Goal: Book appointment/travel/reservation

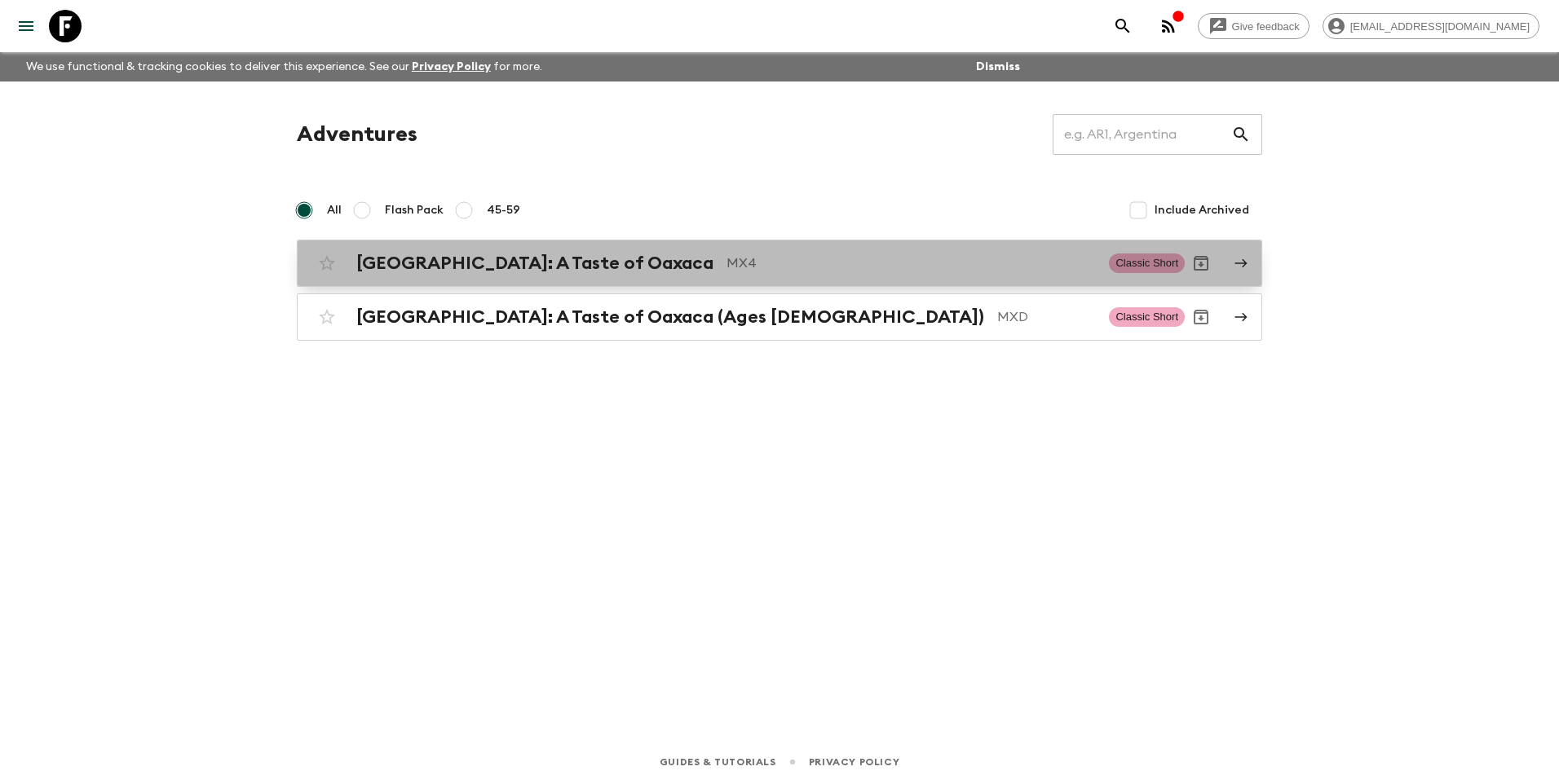
click at [529, 264] on h2 "[GEOGRAPHIC_DATA]: A Taste of Oaxaca" at bounding box center [535, 263] width 357 height 21
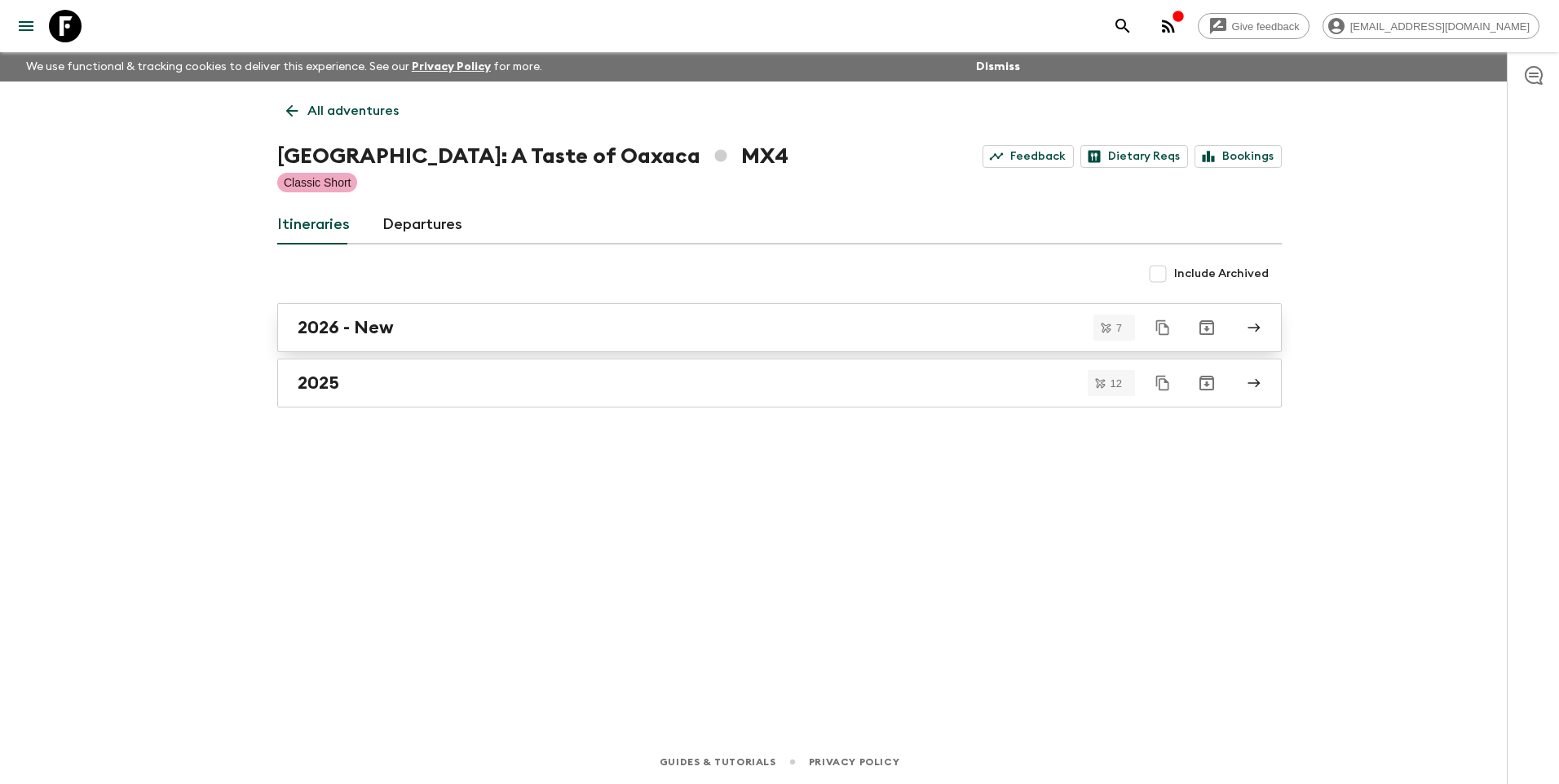
click at [482, 317] on div "2026 - New" at bounding box center [763, 327] width 932 height 21
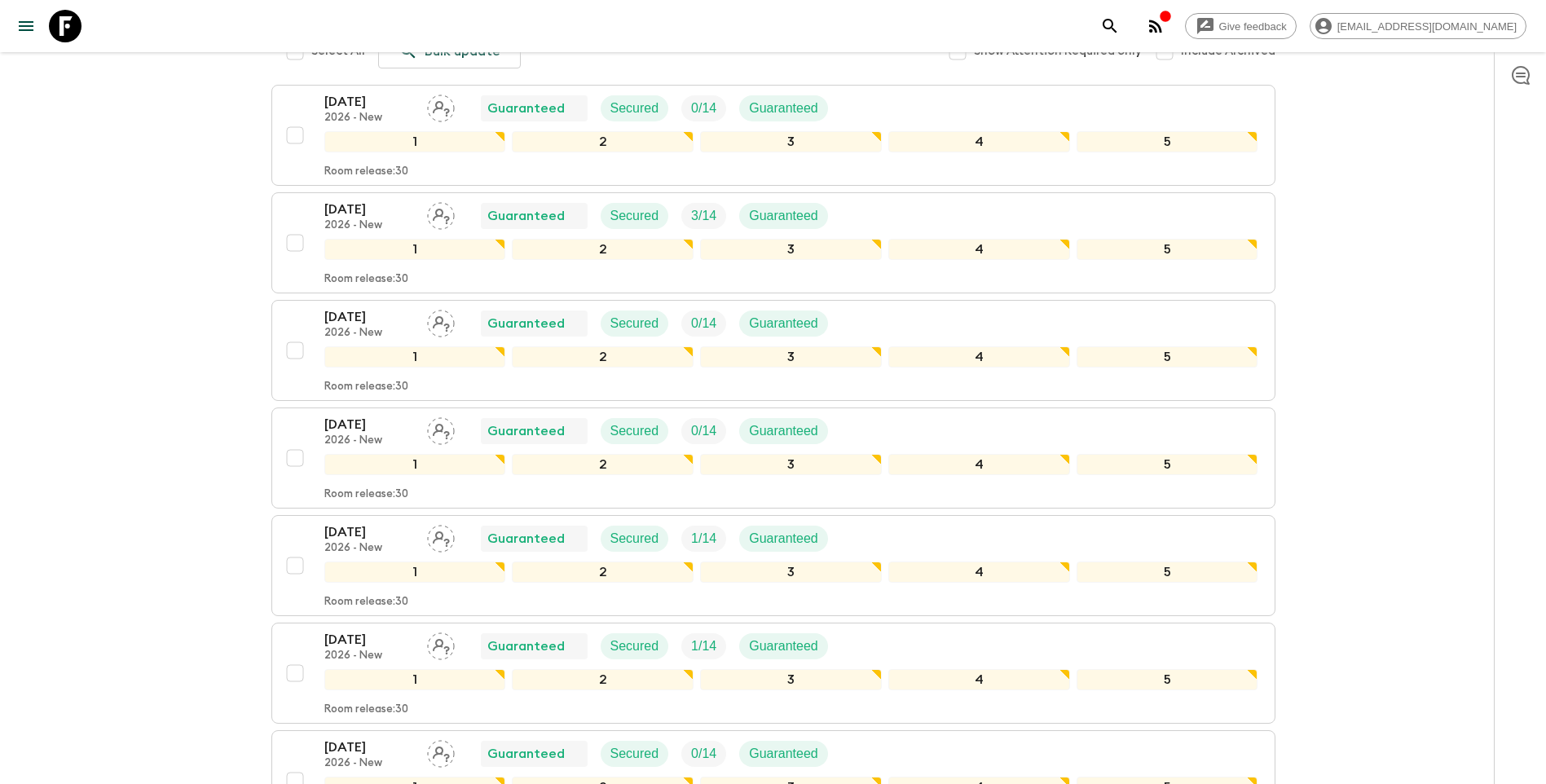
scroll to position [132, 0]
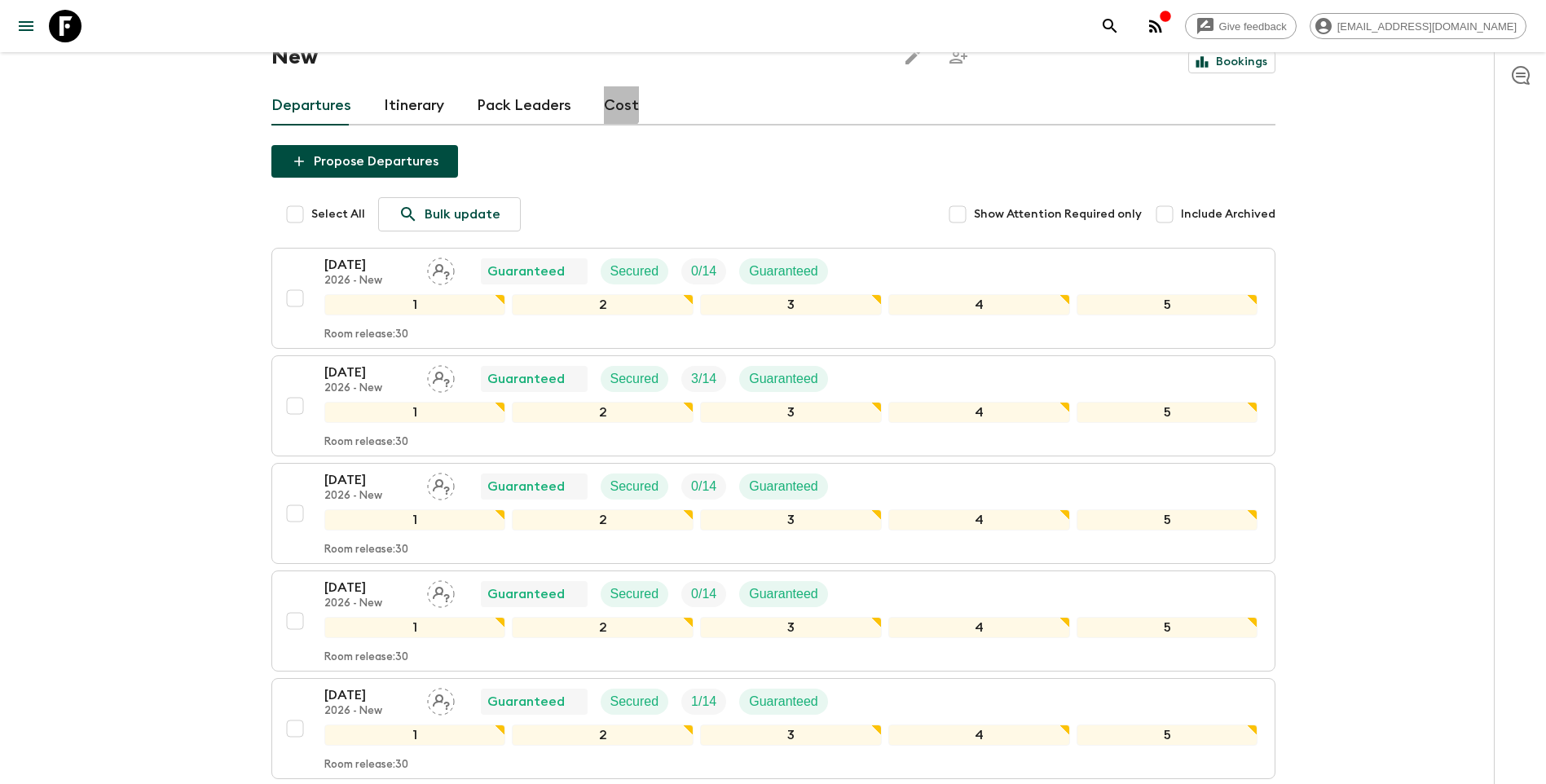
click at [603, 86] on link "Cost" at bounding box center [621, 106] width 35 height 39
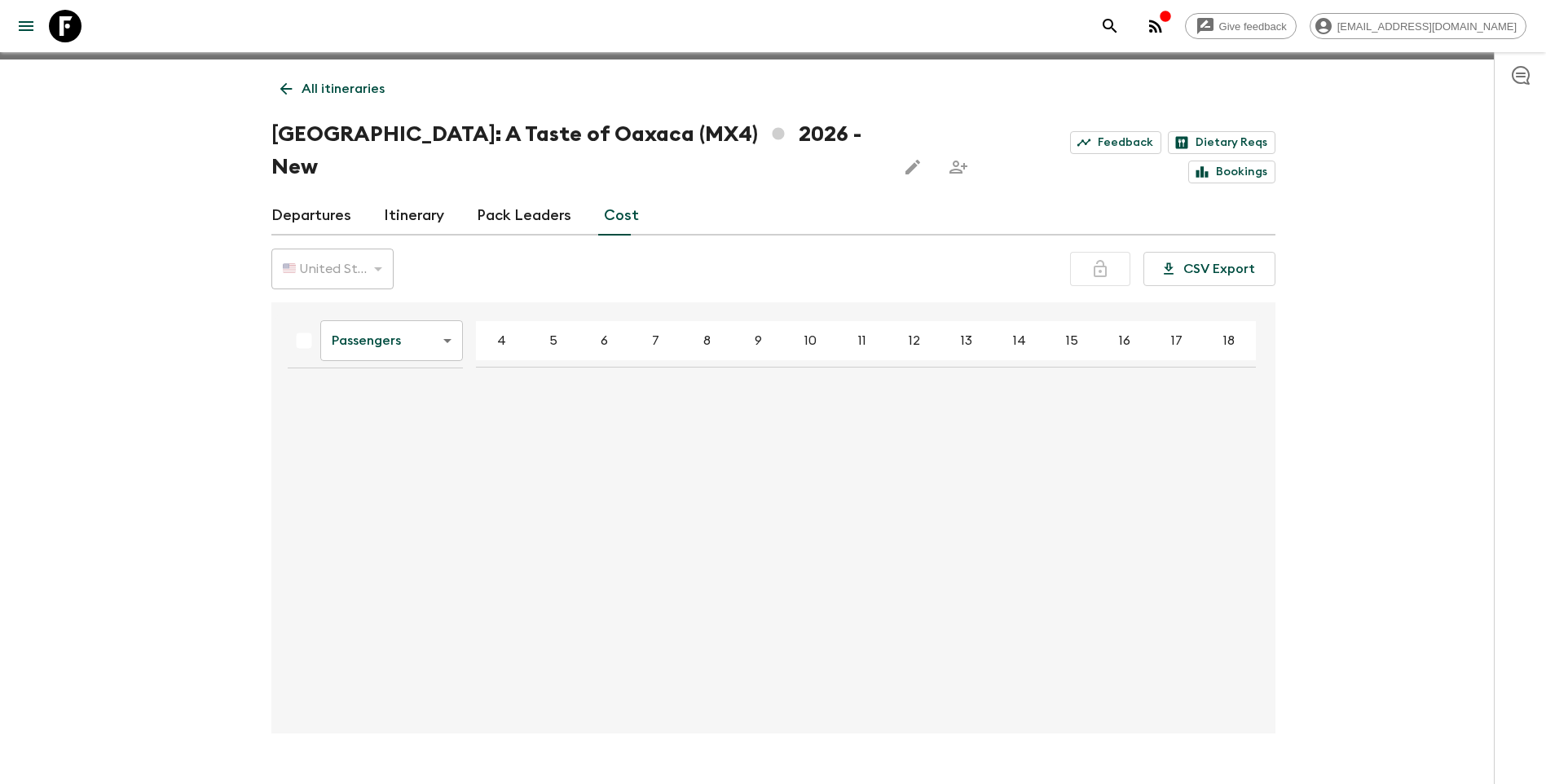
scroll to position [28, 0]
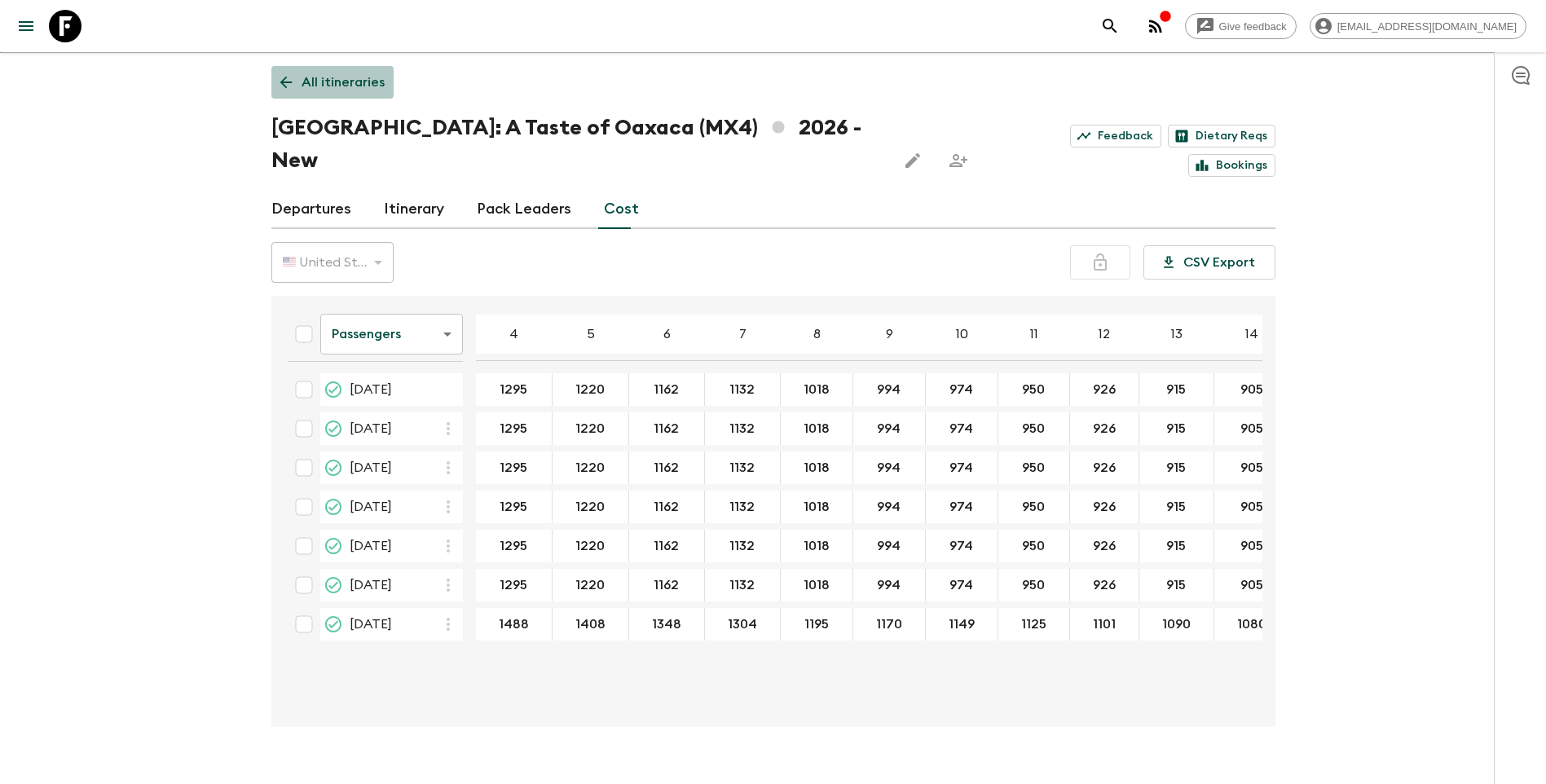
click at [305, 73] on p "All itineraries" at bounding box center [343, 83] width 84 height 19
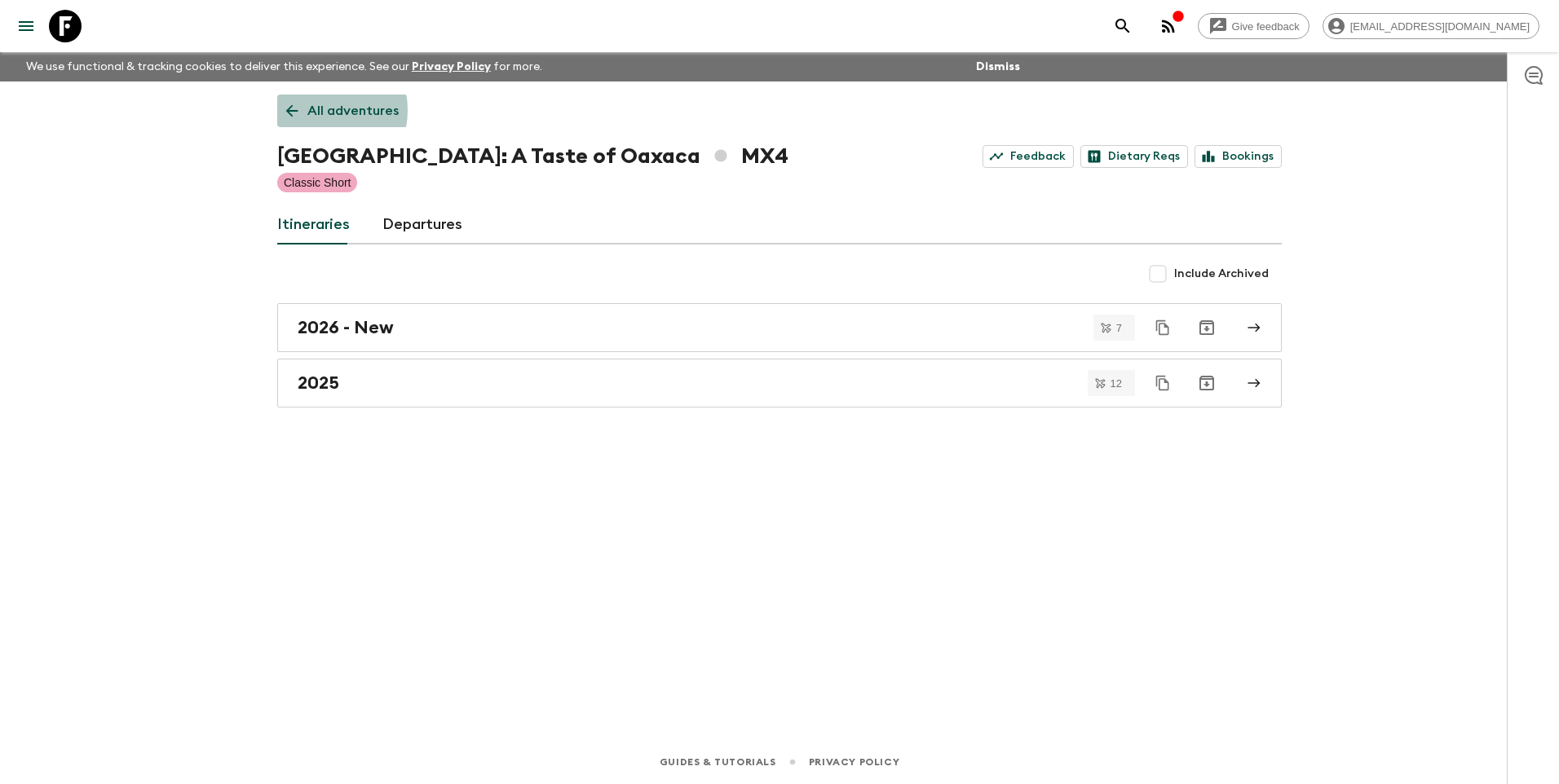
drag, startPoint x: 316, startPoint y: 110, endPoint x: 332, endPoint y: 114, distance: 16.5
click at [317, 111] on p "All adventures" at bounding box center [353, 111] width 91 height 19
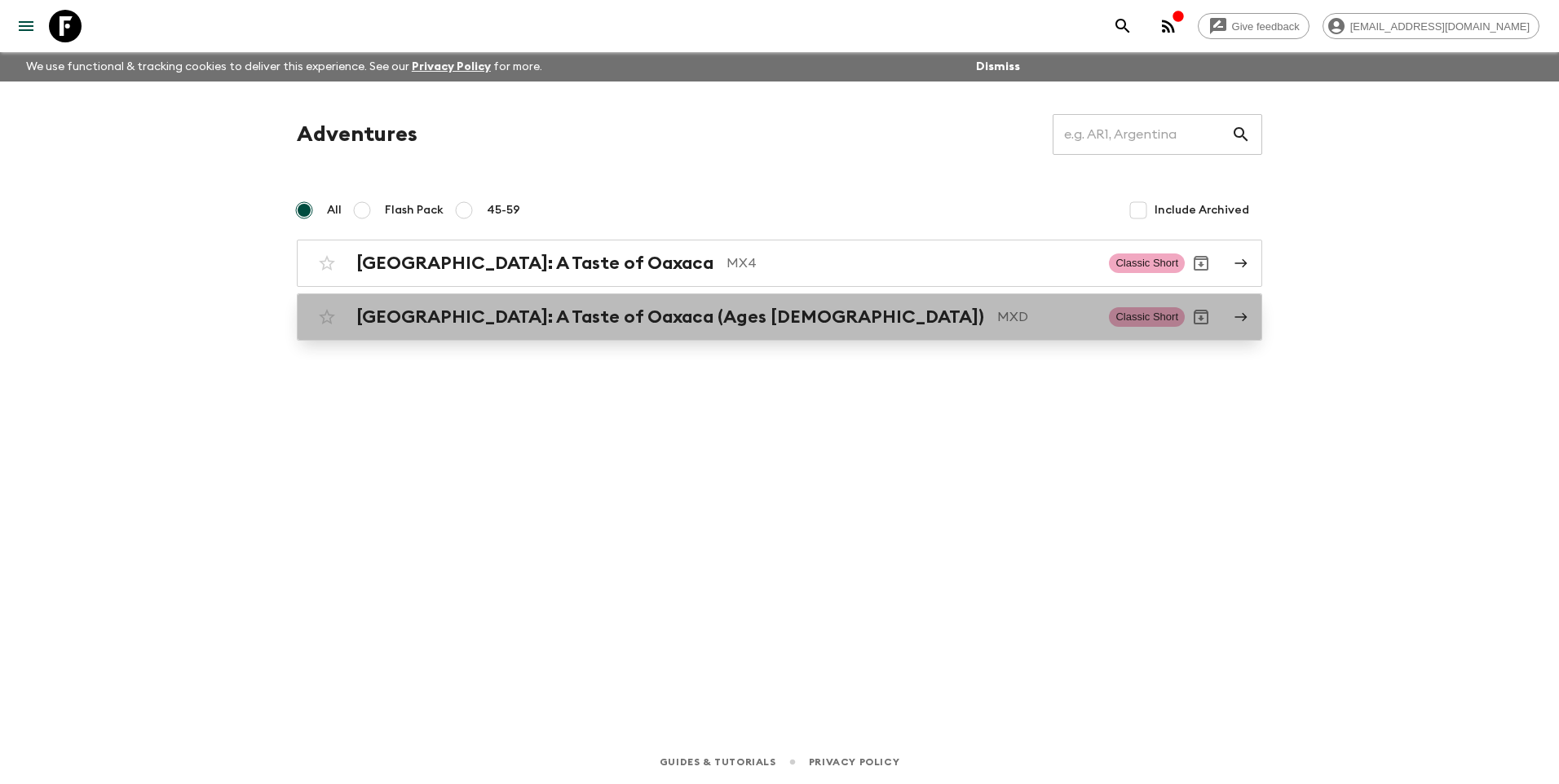
click at [460, 319] on h2 "[GEOGRAPHIC_DATA]: A Taste of Oaxaca (Ages [DEMOGRAPHIC_DATA])" at bounding box center [671, 317] width 628 height 21
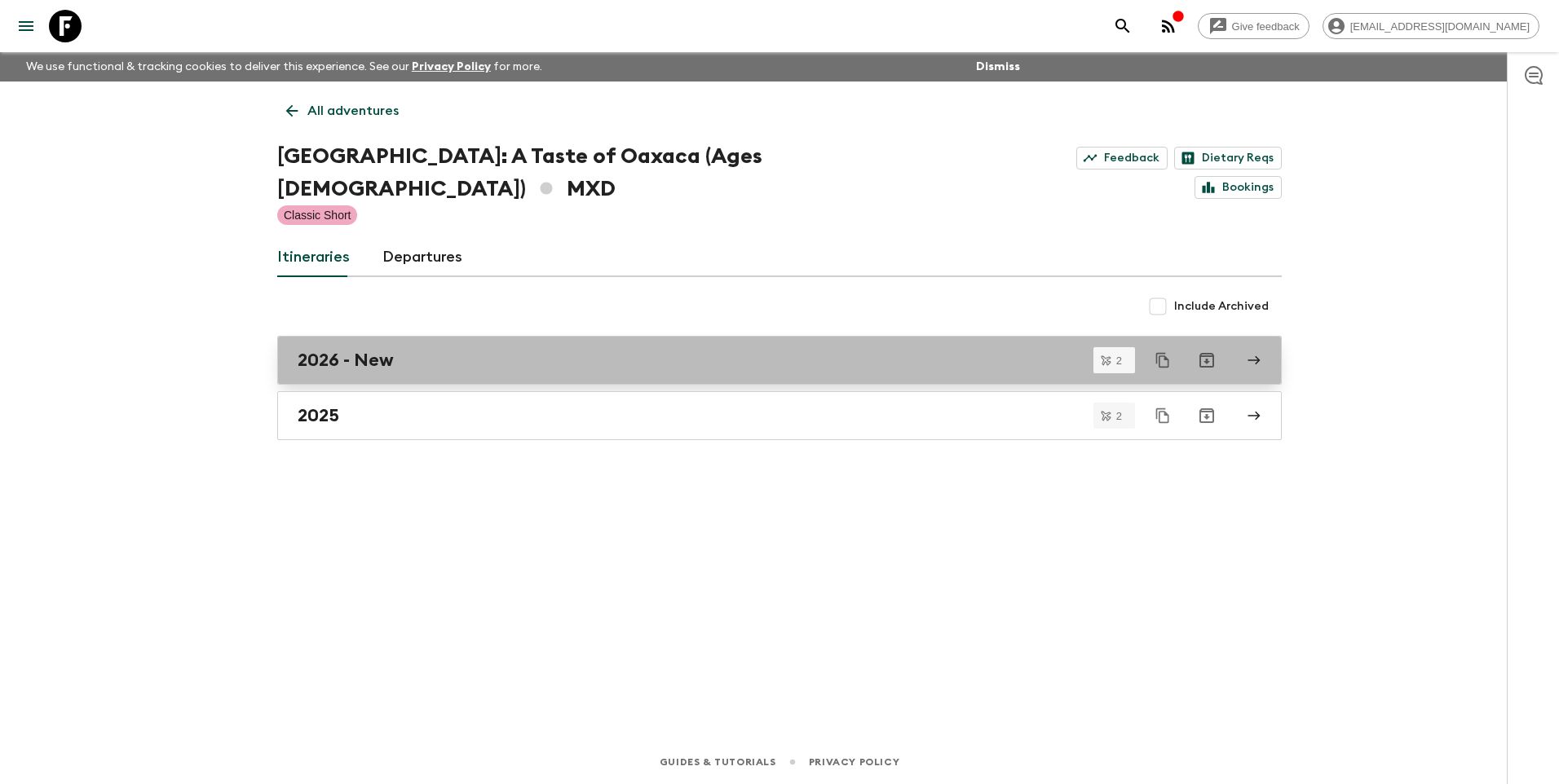
click at [468, 350] on div "2026 - New" at bounding box center [763, 360] width 932 height 21
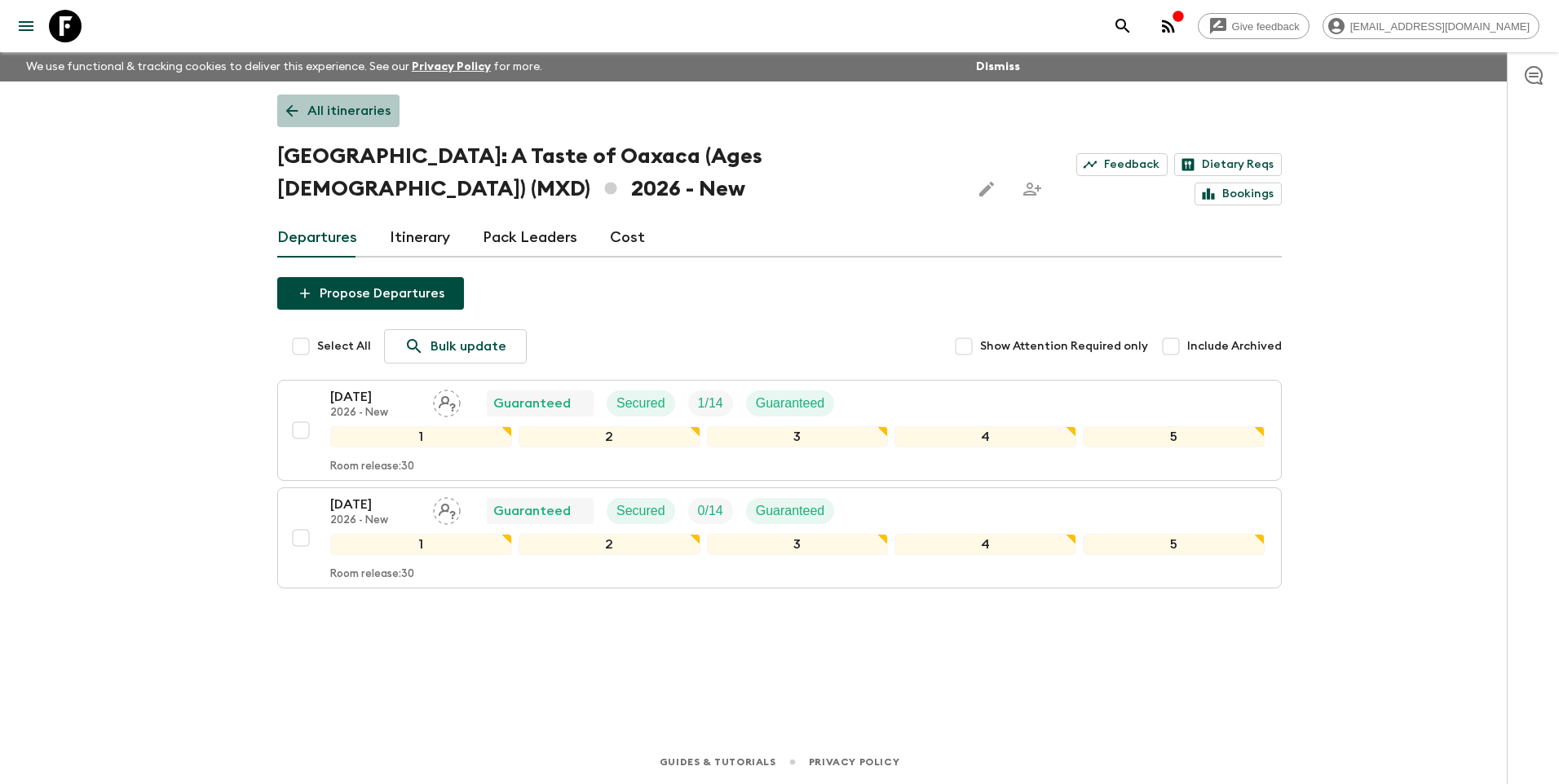
click at [341, 104] on p "All itineraries" at bounding box center [349, 111] width 84 height 19
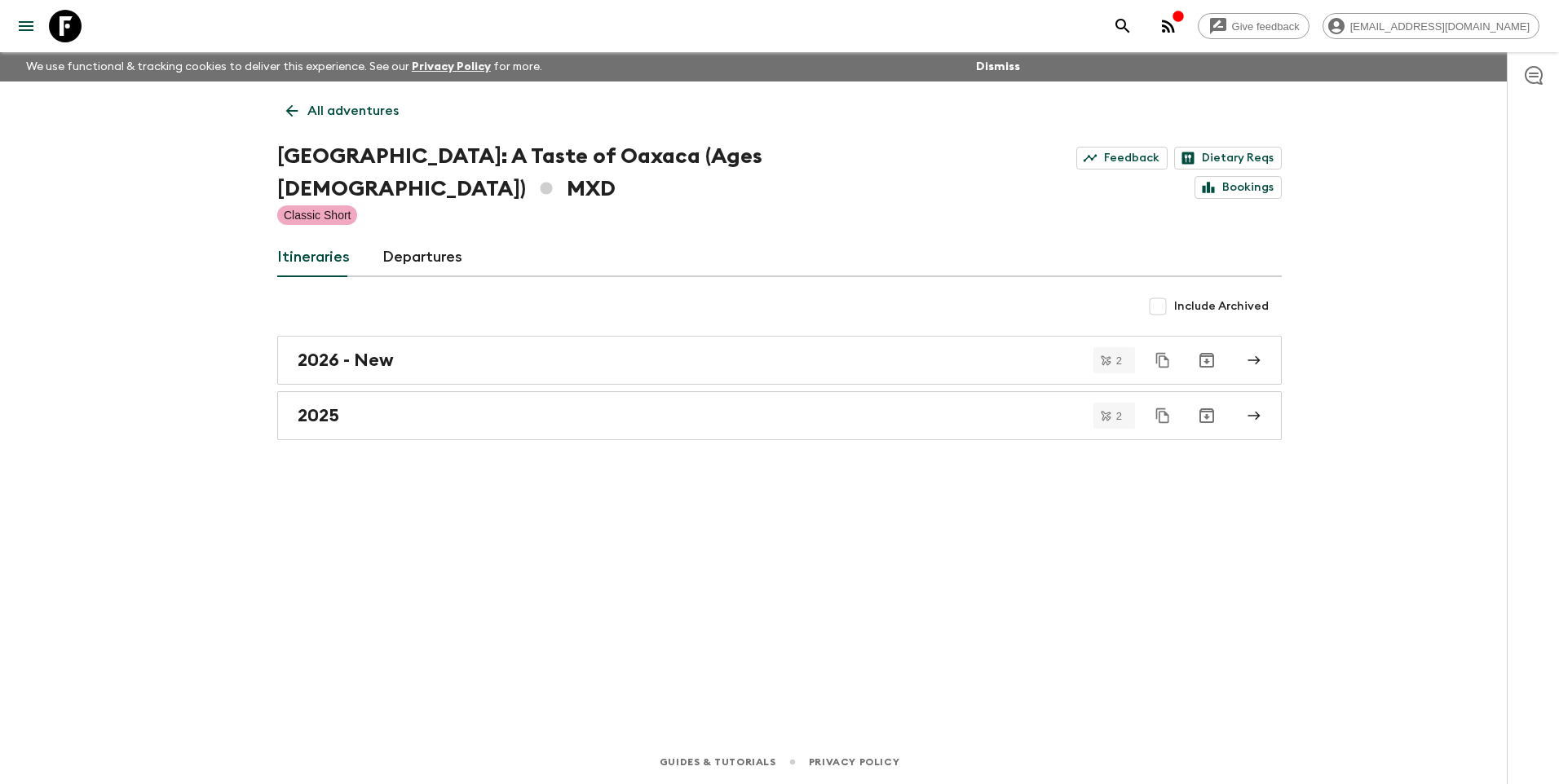
click at [318, 105] on p "All adventures" at bounding box center [353, 111] width 91 height 19
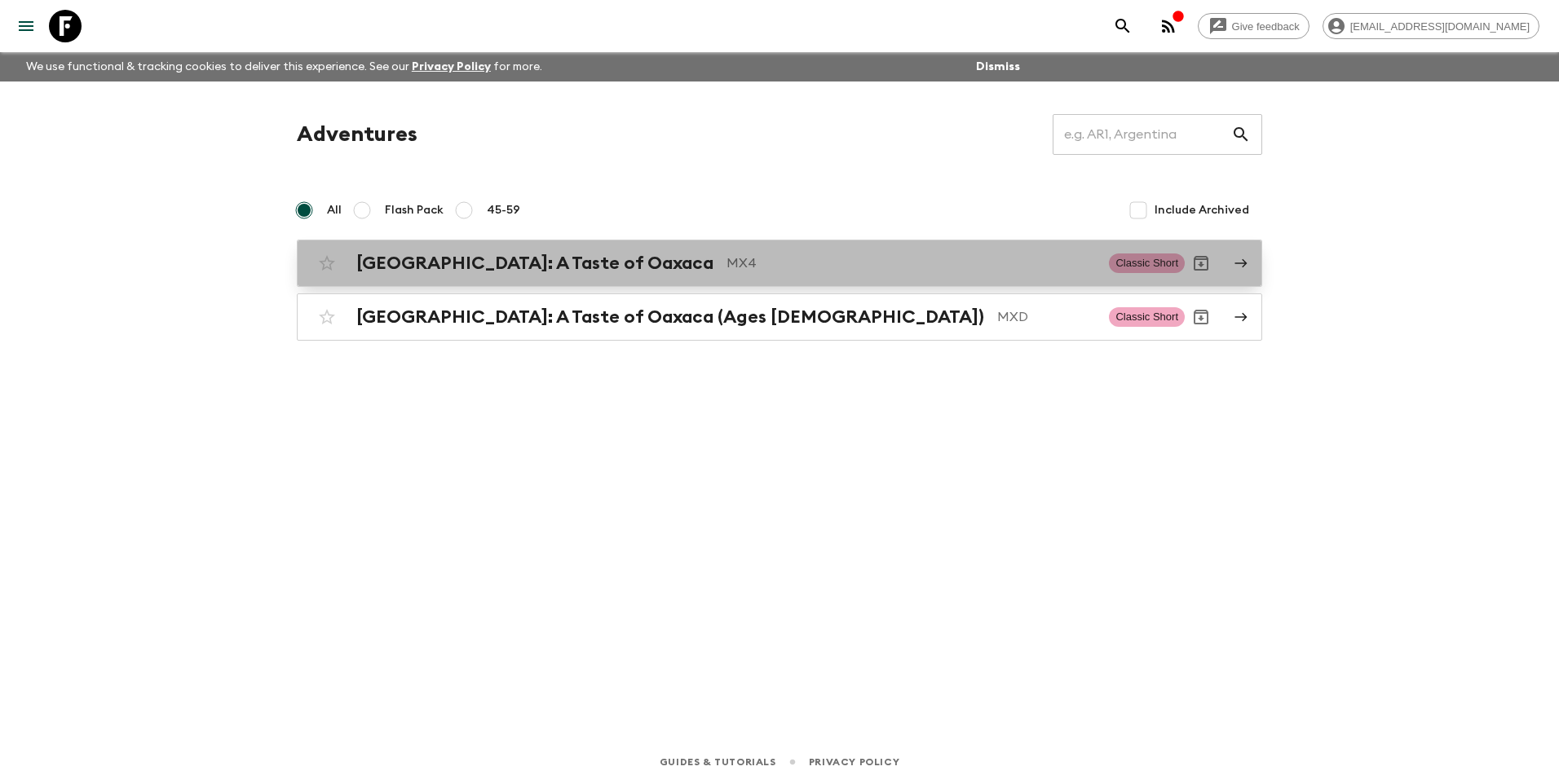
click at [447, 265] on h2 "[GEOGRAPHIC_DATA]: A Taste of Oaxaca" at bounding box center [535, 263] width 357 height 21
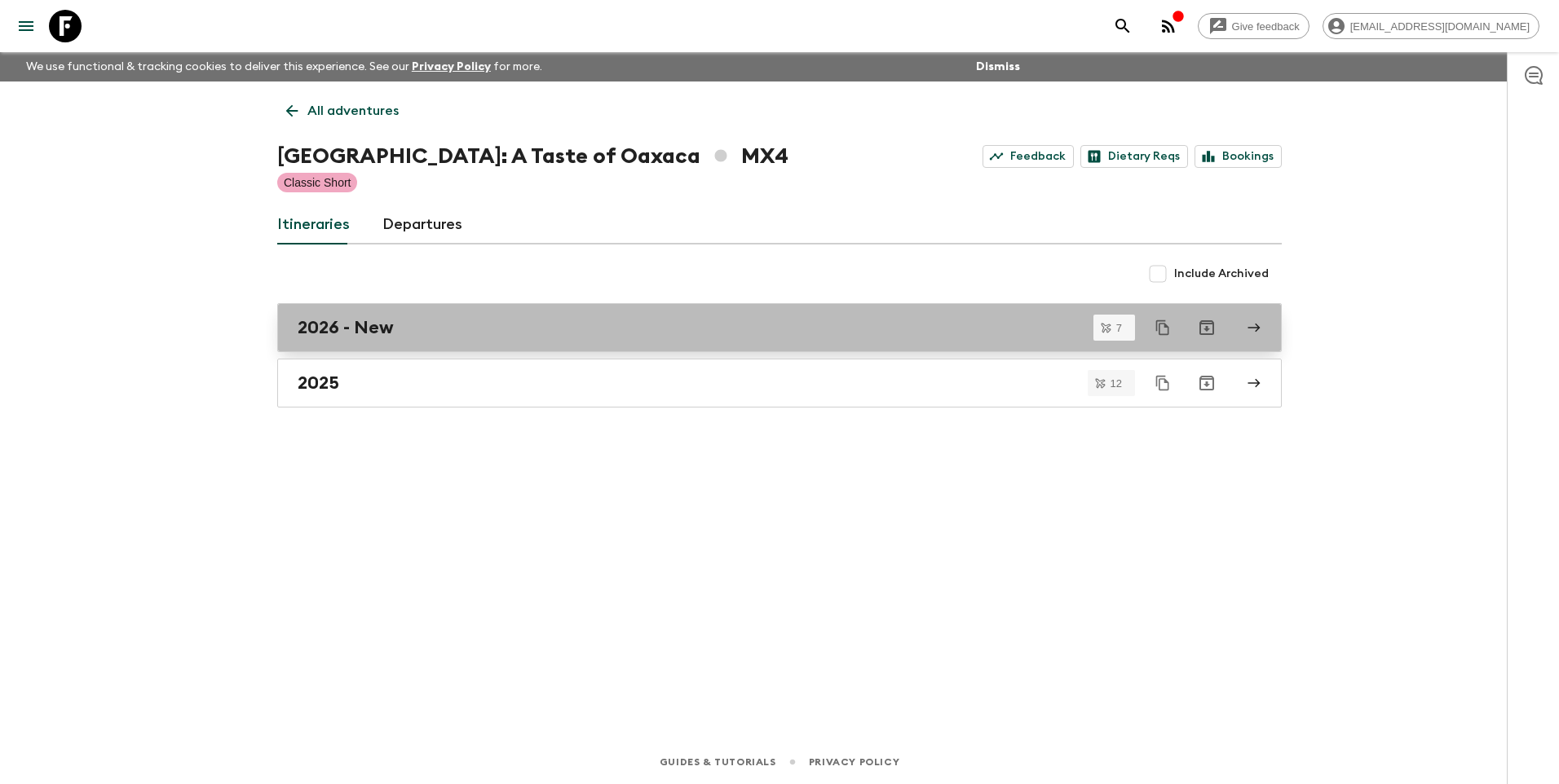
click at [407, 325] on div "2026 - New" at bounding box center [763, 327] width 932 height 21
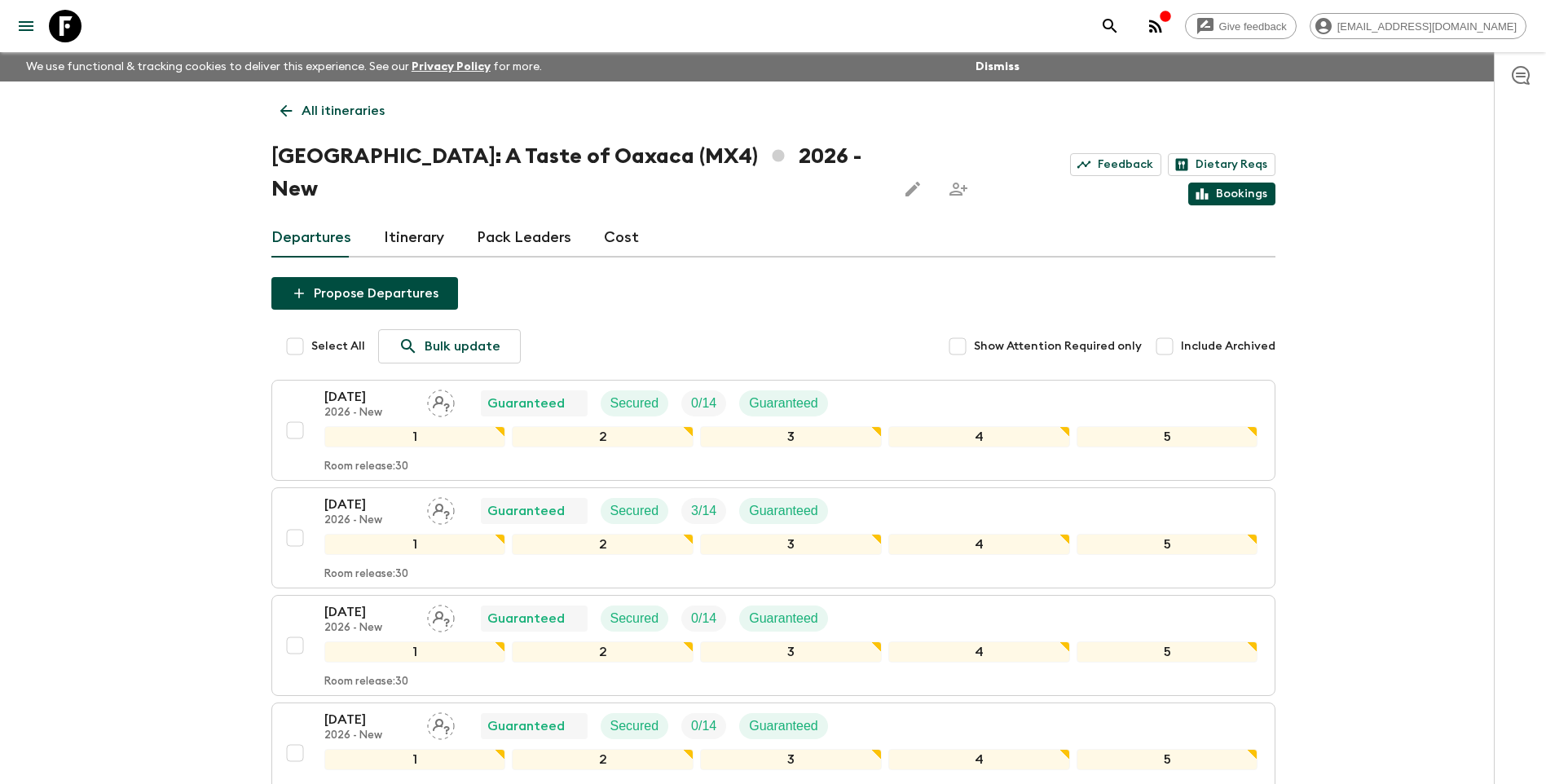
click at [1249, 183] on link "Bookings" at bounding box center [1232, 193] width 87 height 22
click at [411, 219] on link "Itinerary" at bounding box center [414, 238] width 60 height 39
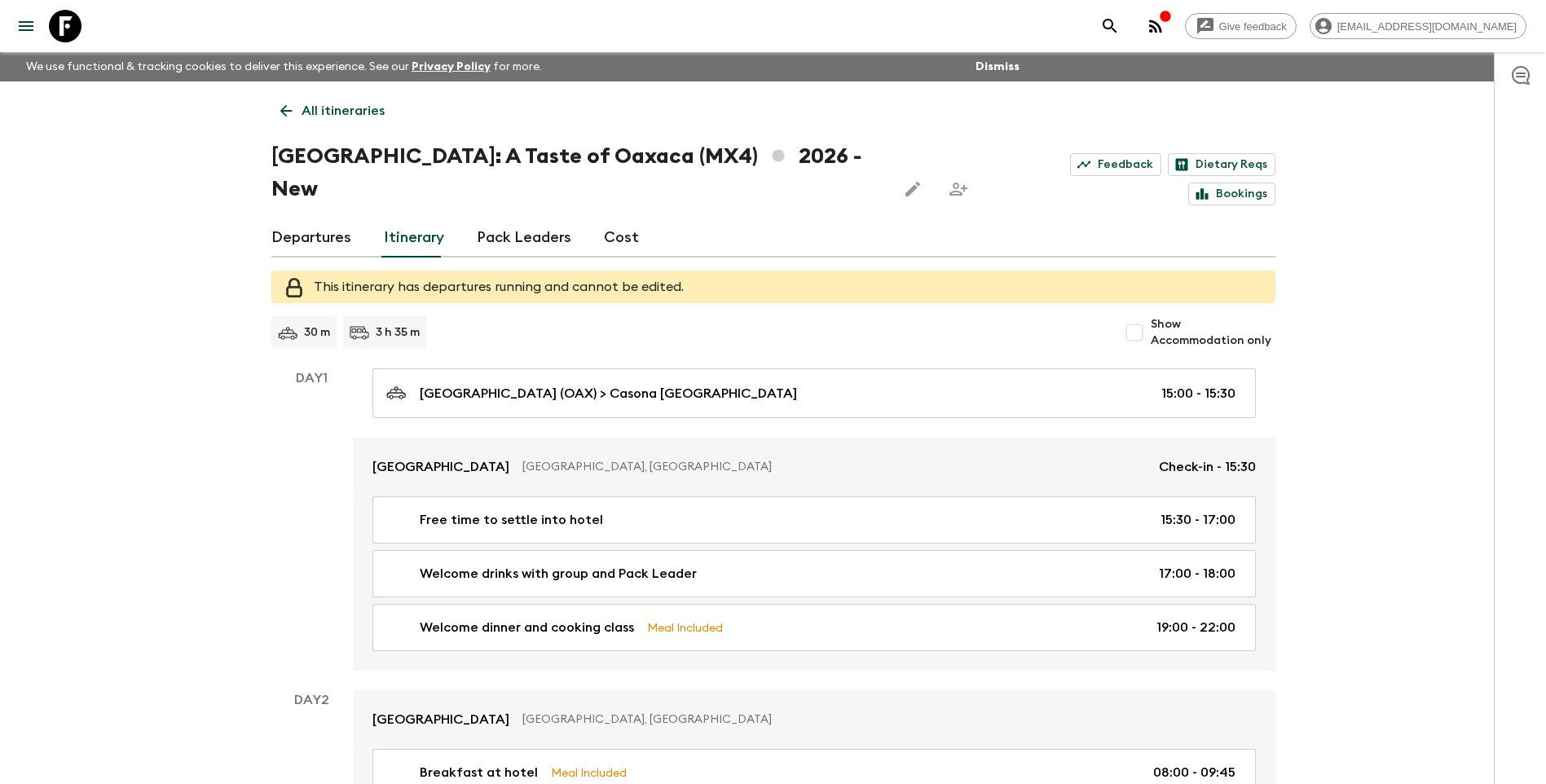
click at [293, 219] on link "Departures" at bounding box center [311, 238] width 80 height 39
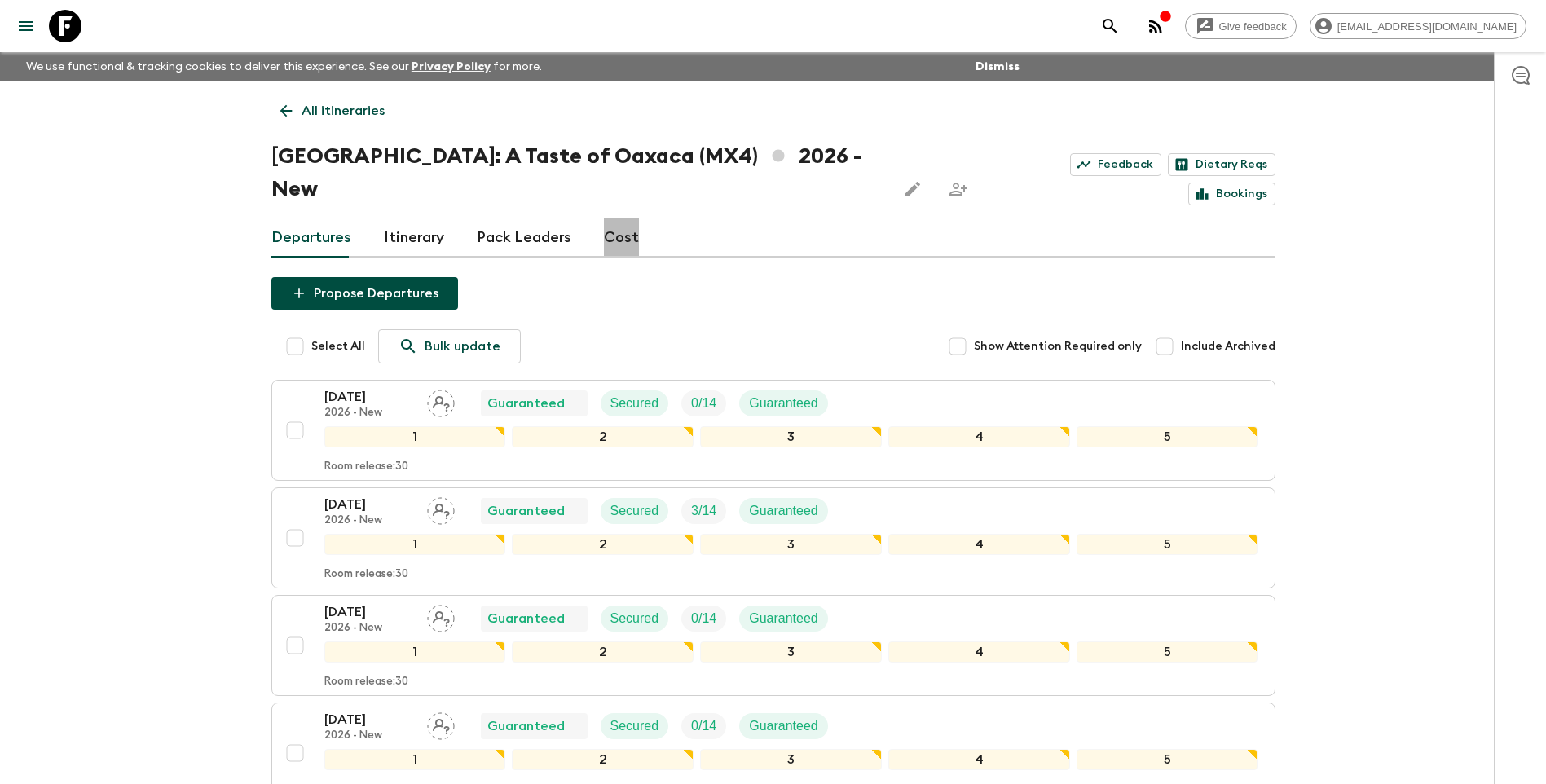
click at [624, 219] on link "Cost" at bounding box center [621, 238] width 35 height 39
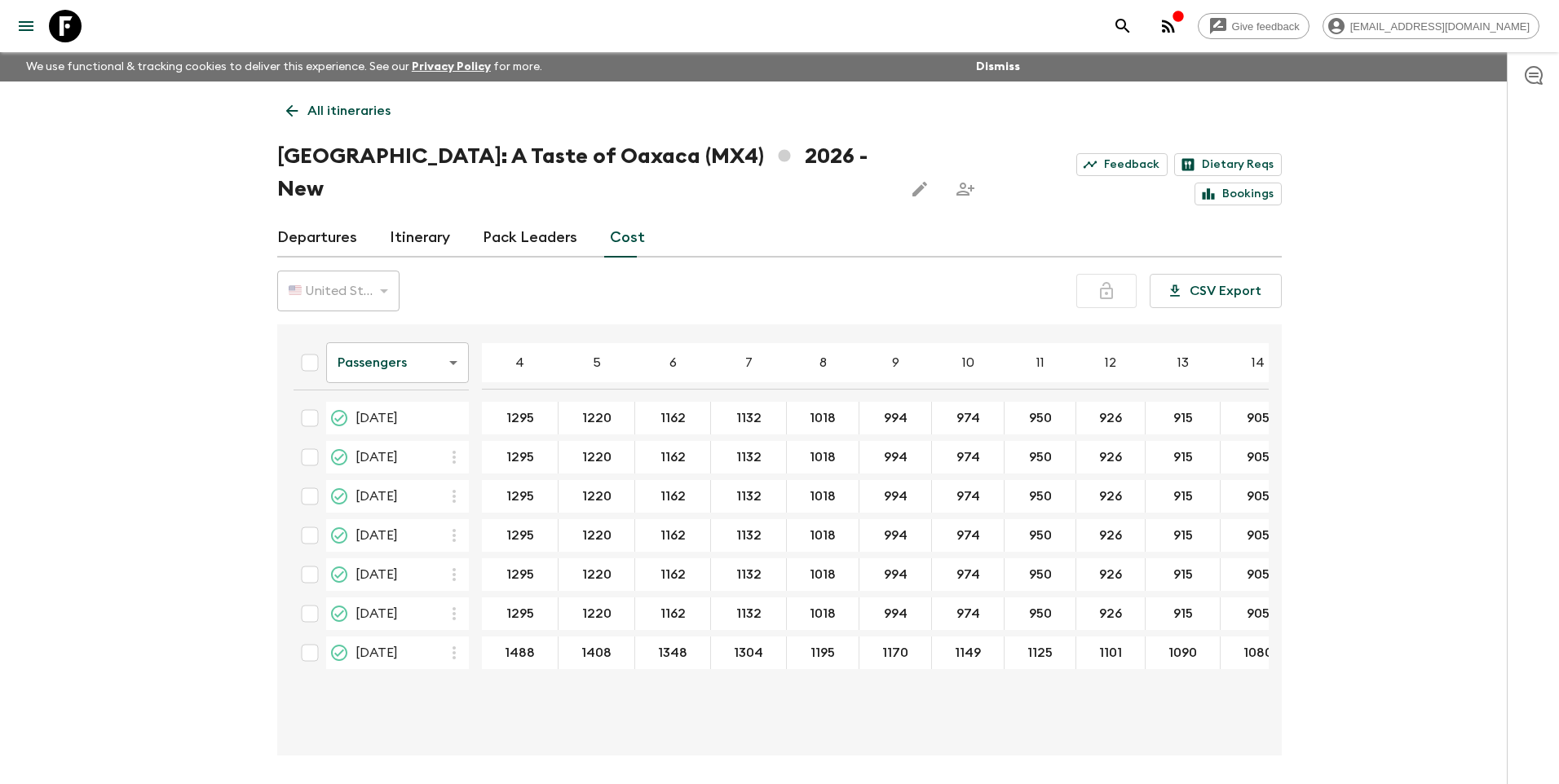
click at [458, 328] on body "Give feedback [EMAIL_ADDRESS][DOMAIN_NAME] We use functional & tracking cookies…" at bounding box center [780, 423] width 1559 height 845
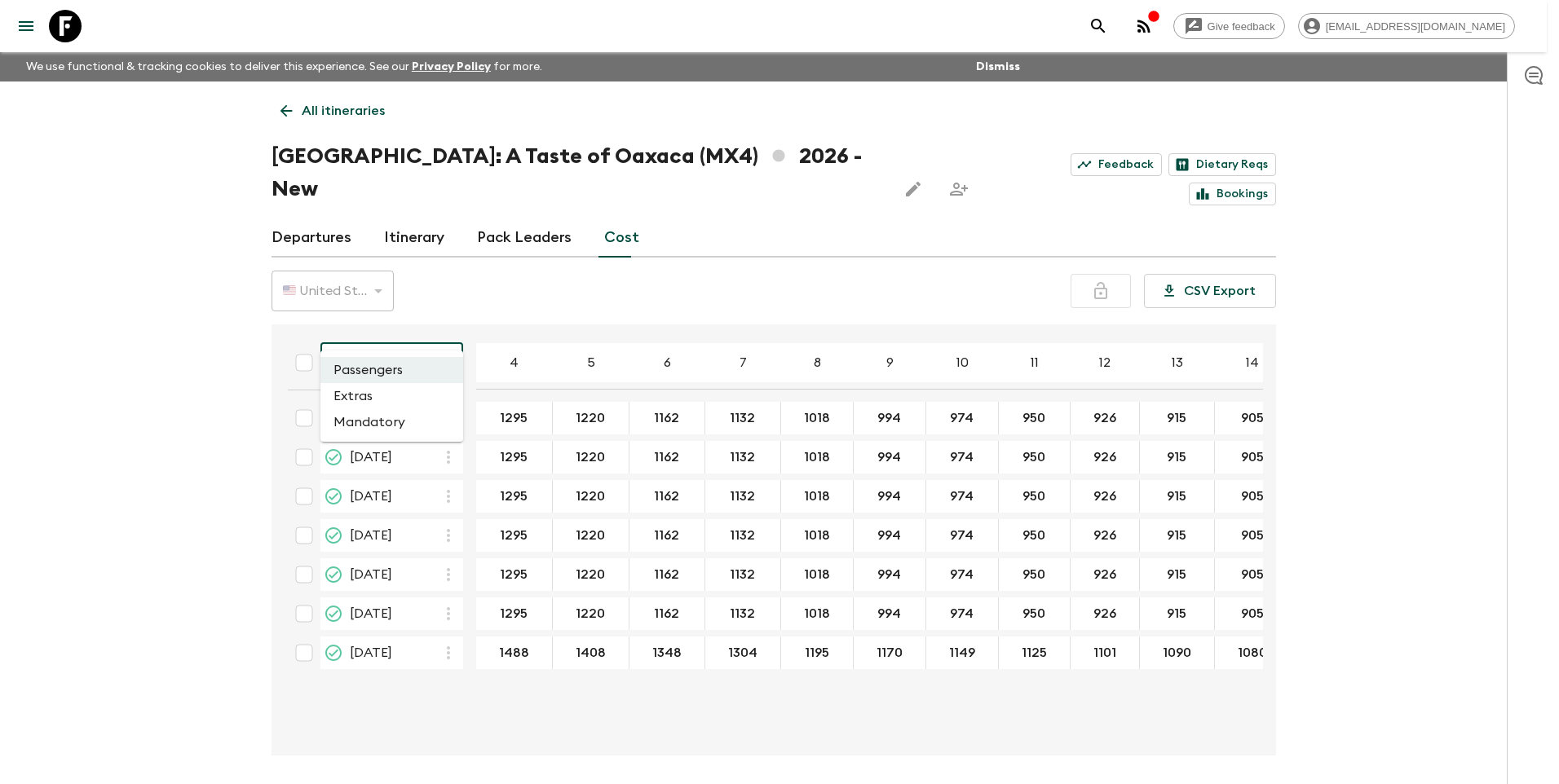
click at [458, 328] on div at bounding box center [780, 392] width 1559 height 784
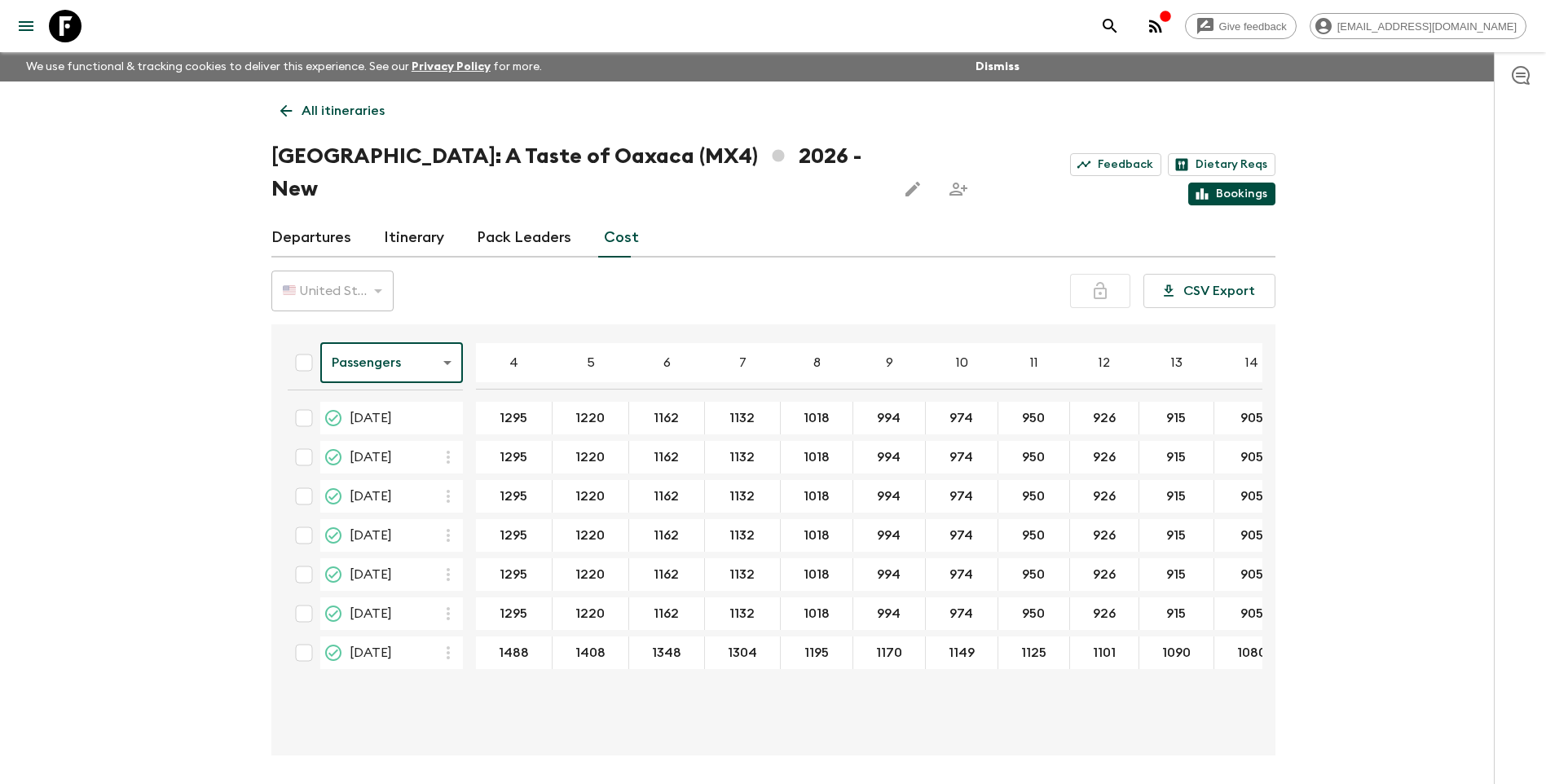
click at [1241, 183] on link "Bookings" at bounding box center [1232, 193] width 87 height 22
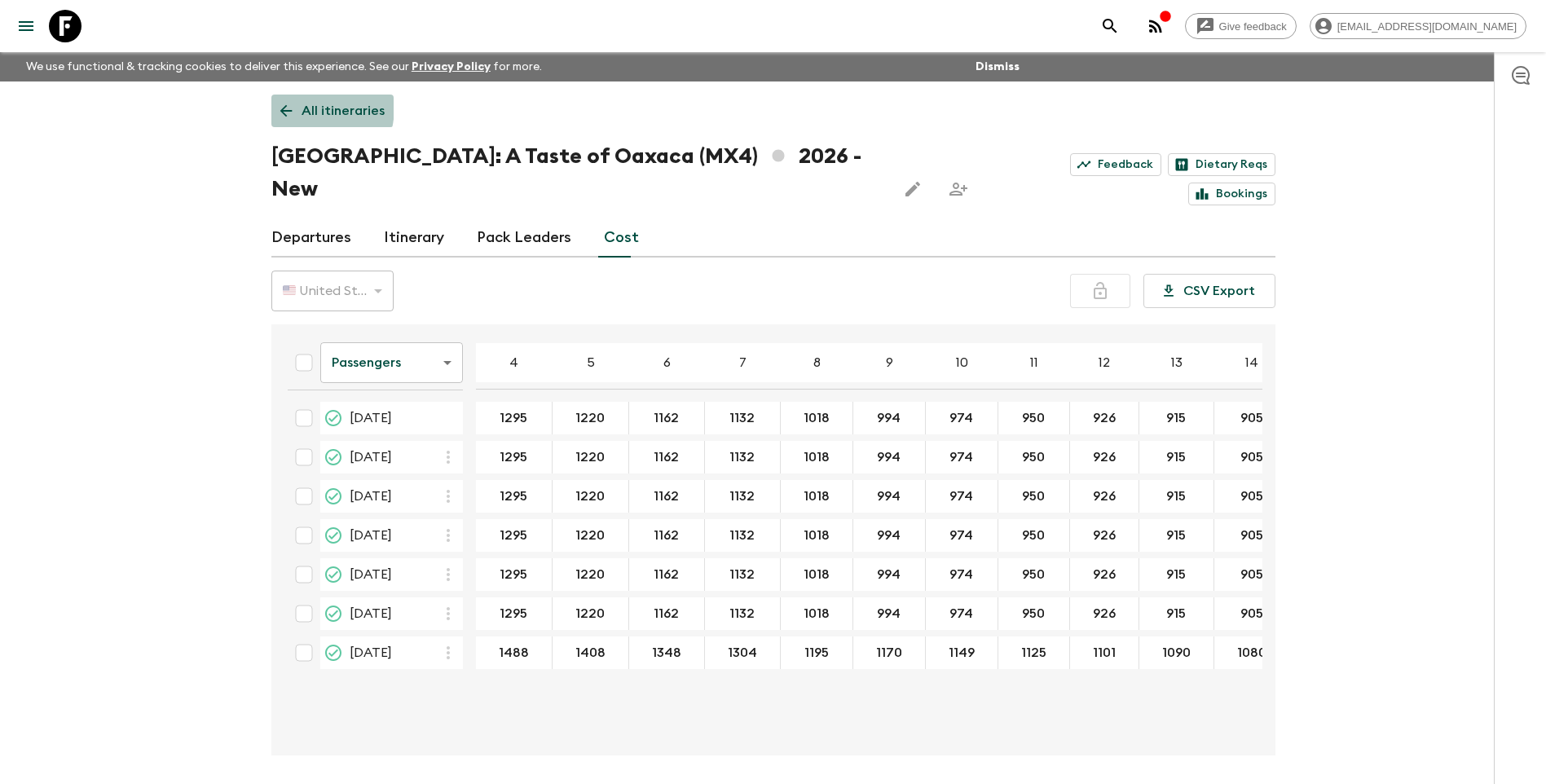
click at [292, 106] on icon at bounding box center [286, 111] width 17 height 17
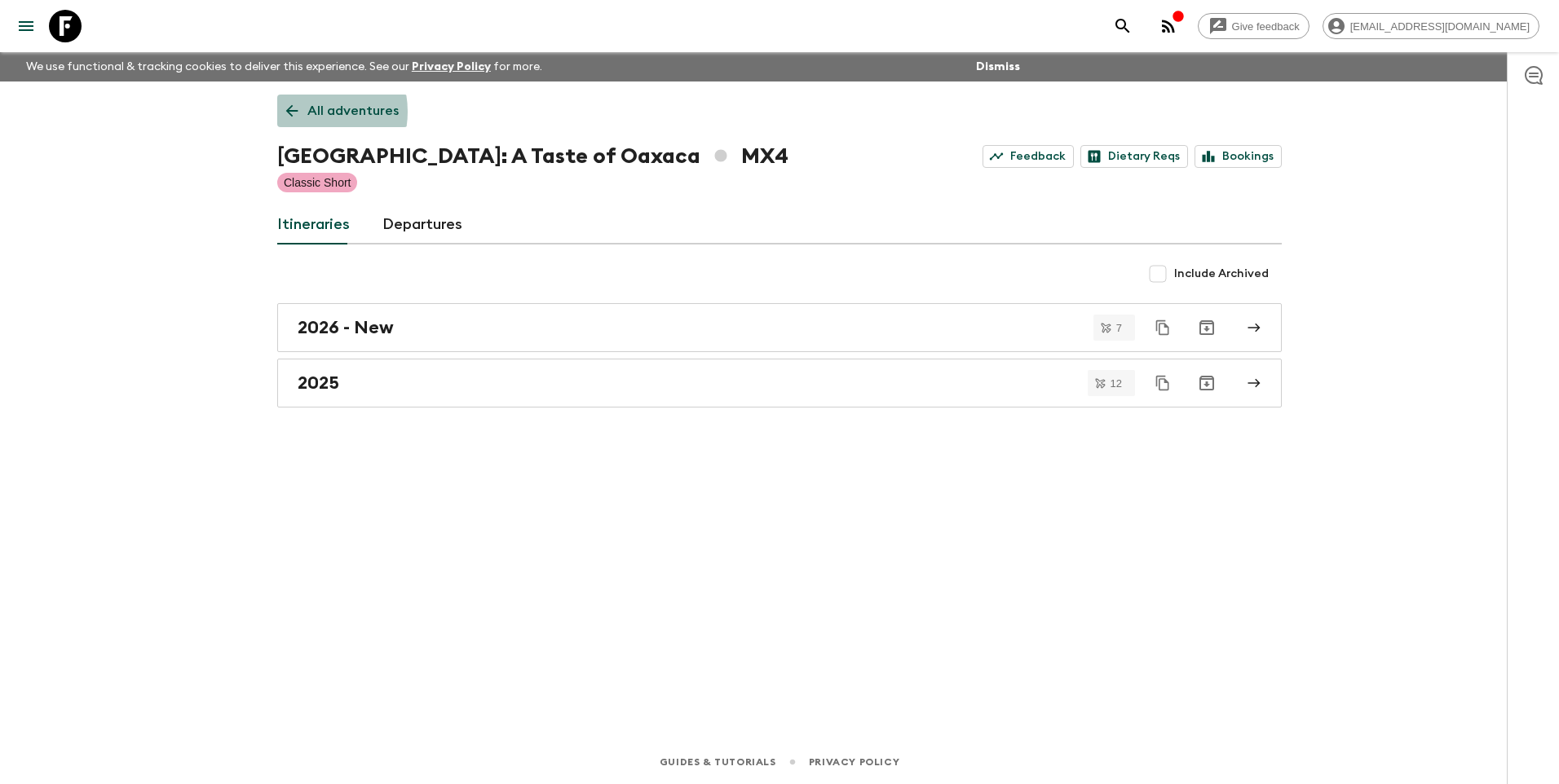
click at [304, 112] on link "All adventures" at bounding box center [342, 111] width 130 height 33
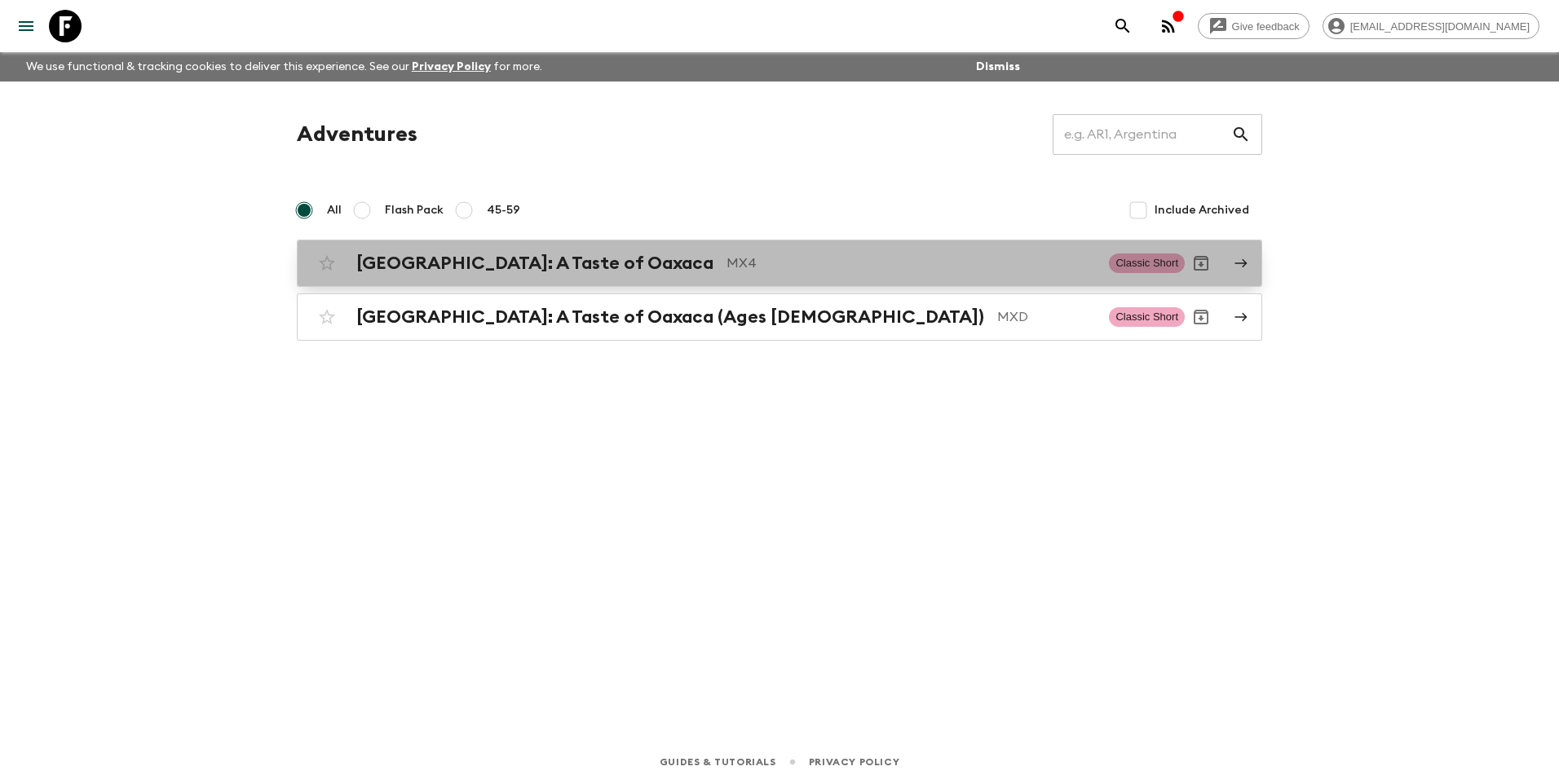
click at [437, 265] on h2 "[GEOGRAPHIC_DATA]: A Taste of Oaxaca" at bounding box center [535, 263] width 357 height 21
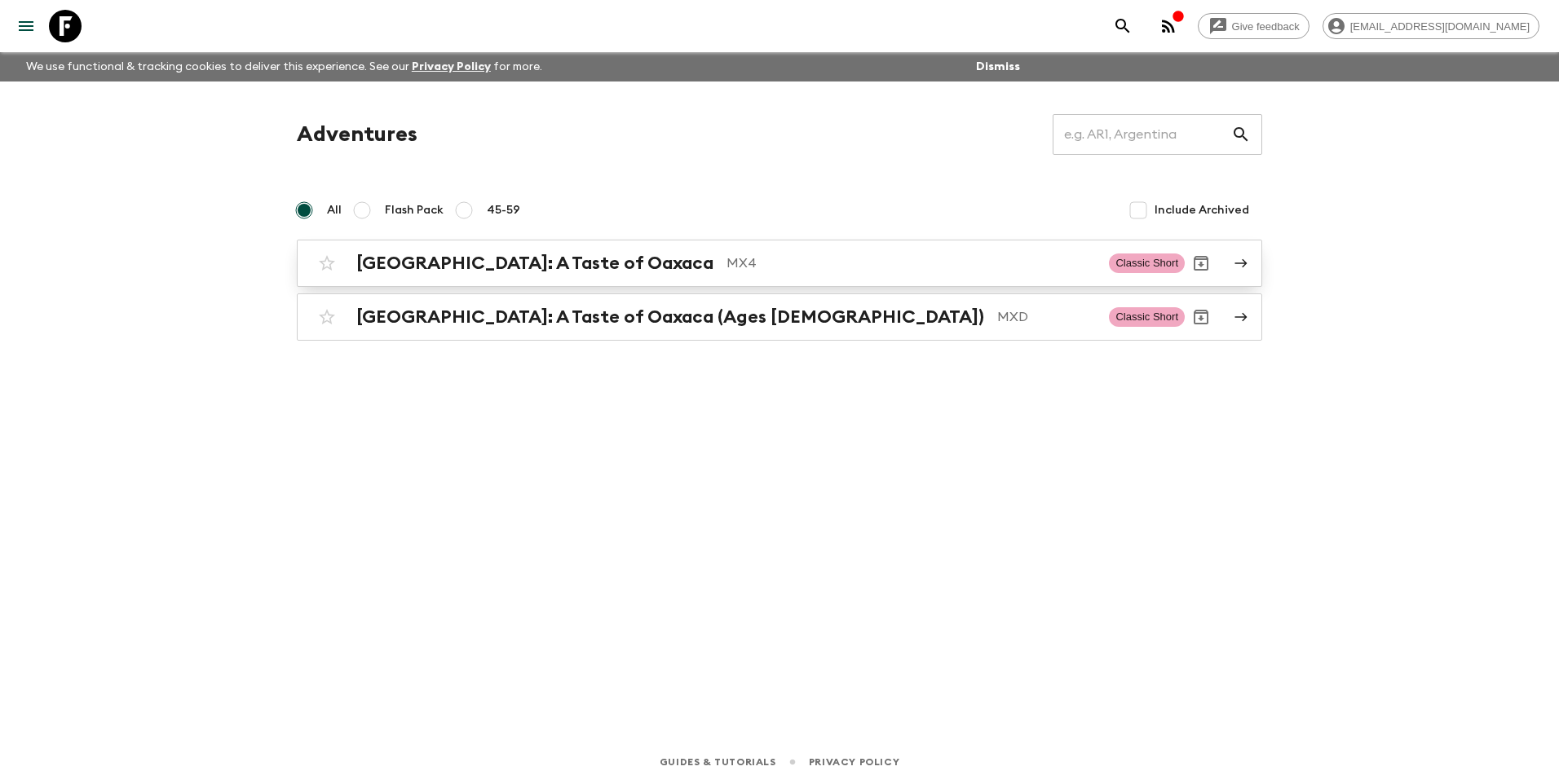
click at [525, 267] on h2 "[GEOGRAPHIC_DATA]: A Taste of Oaxaca" at bounding box center [535, 263] width 357 height 21
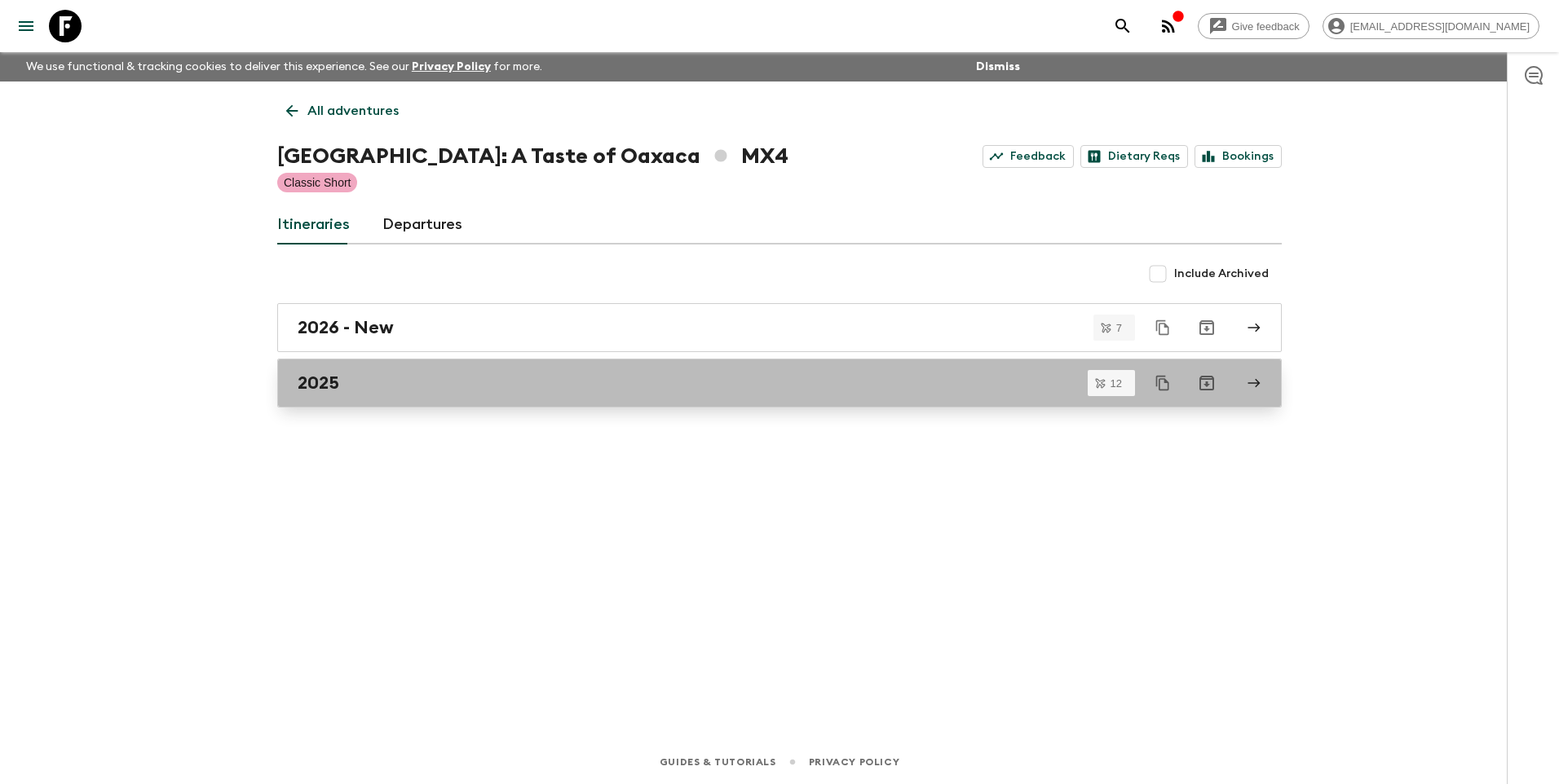
click at [349, 376] on div "2025" at bounding box center [763, 383] width 932 height 21
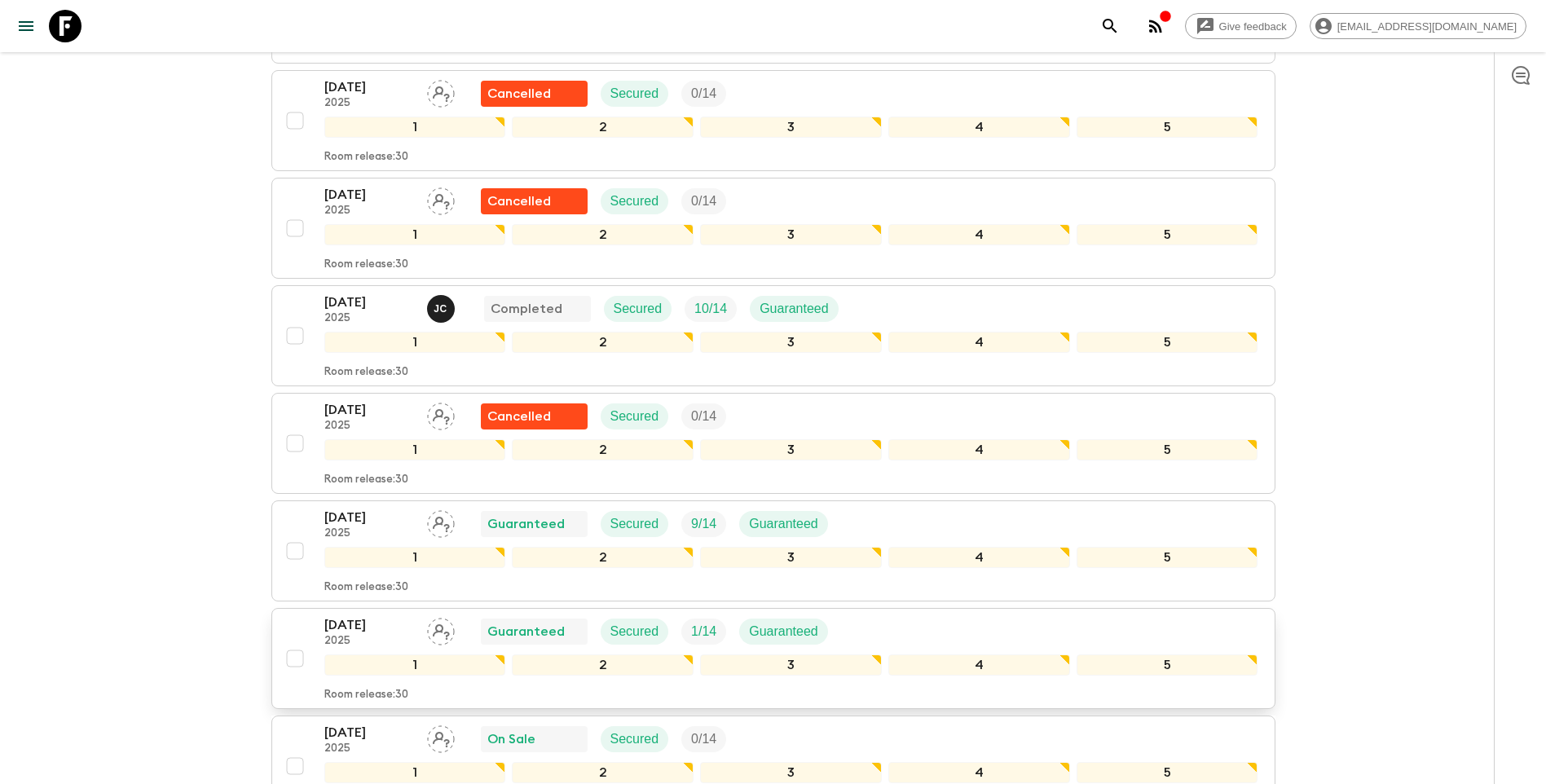
scroll to position [897, 0]
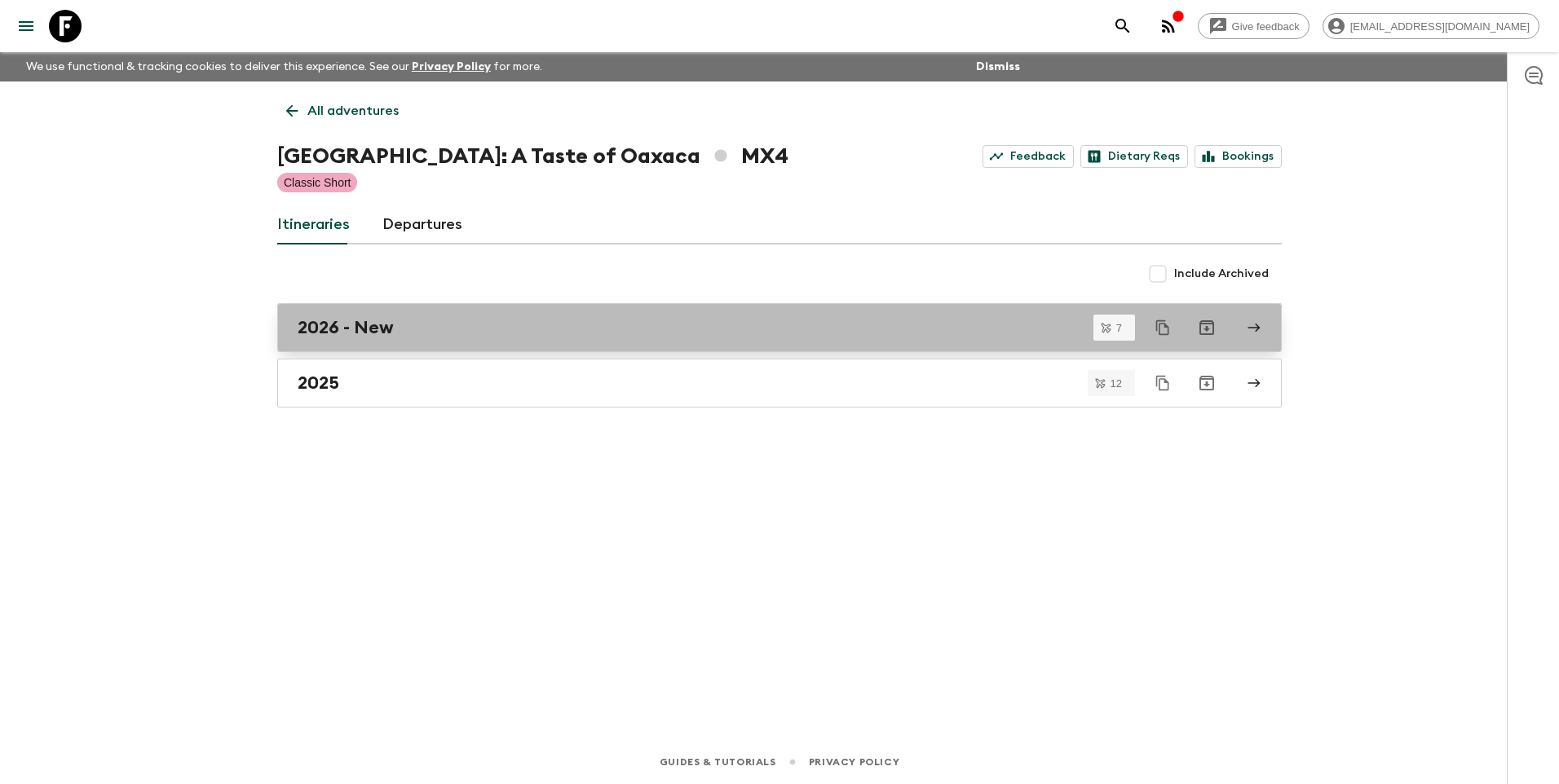
click at [402, 331] on div "2026 - New" at bounding box center [763, 327] width 932 height 21
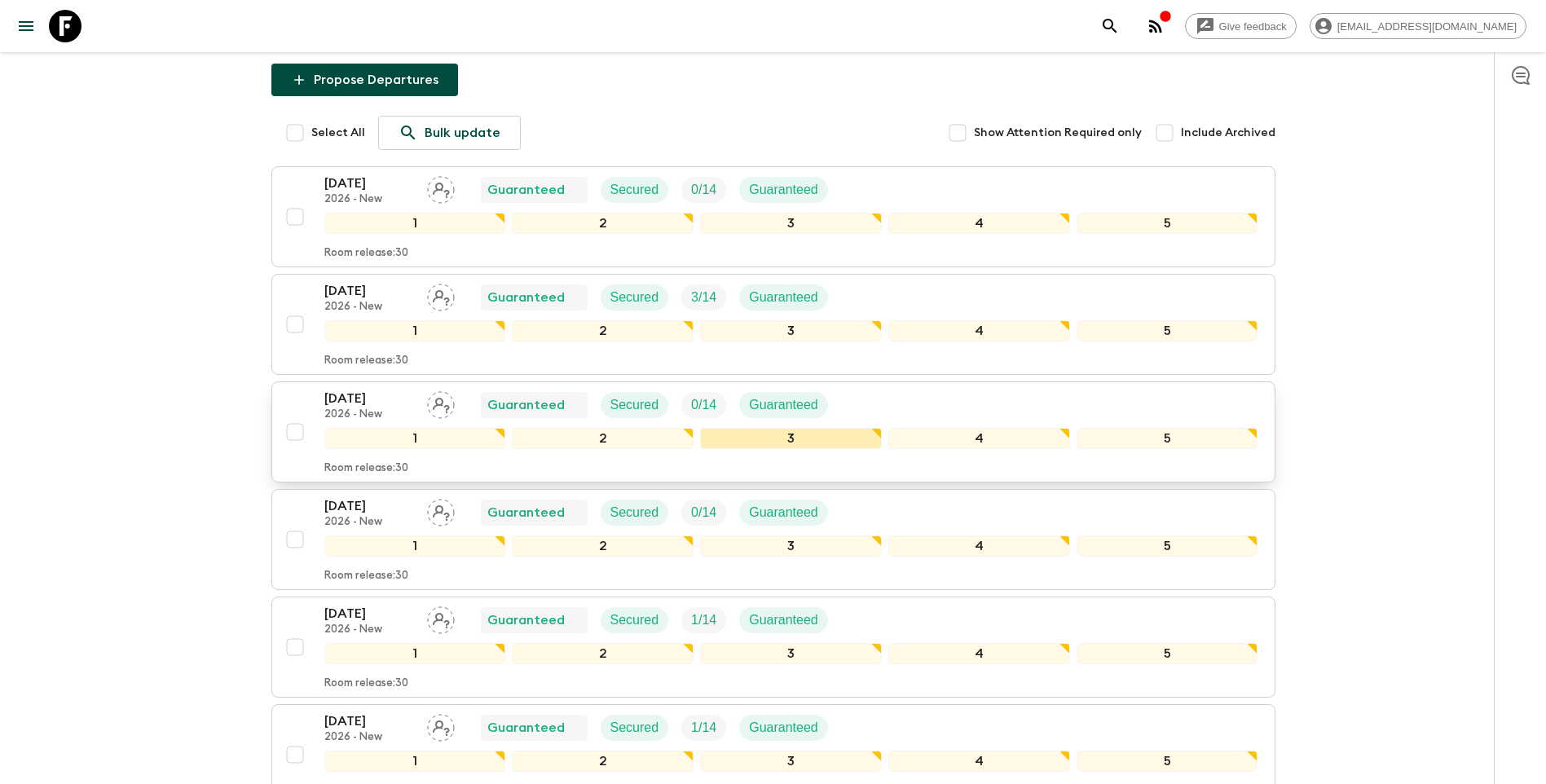
scroll to position [51, 0]
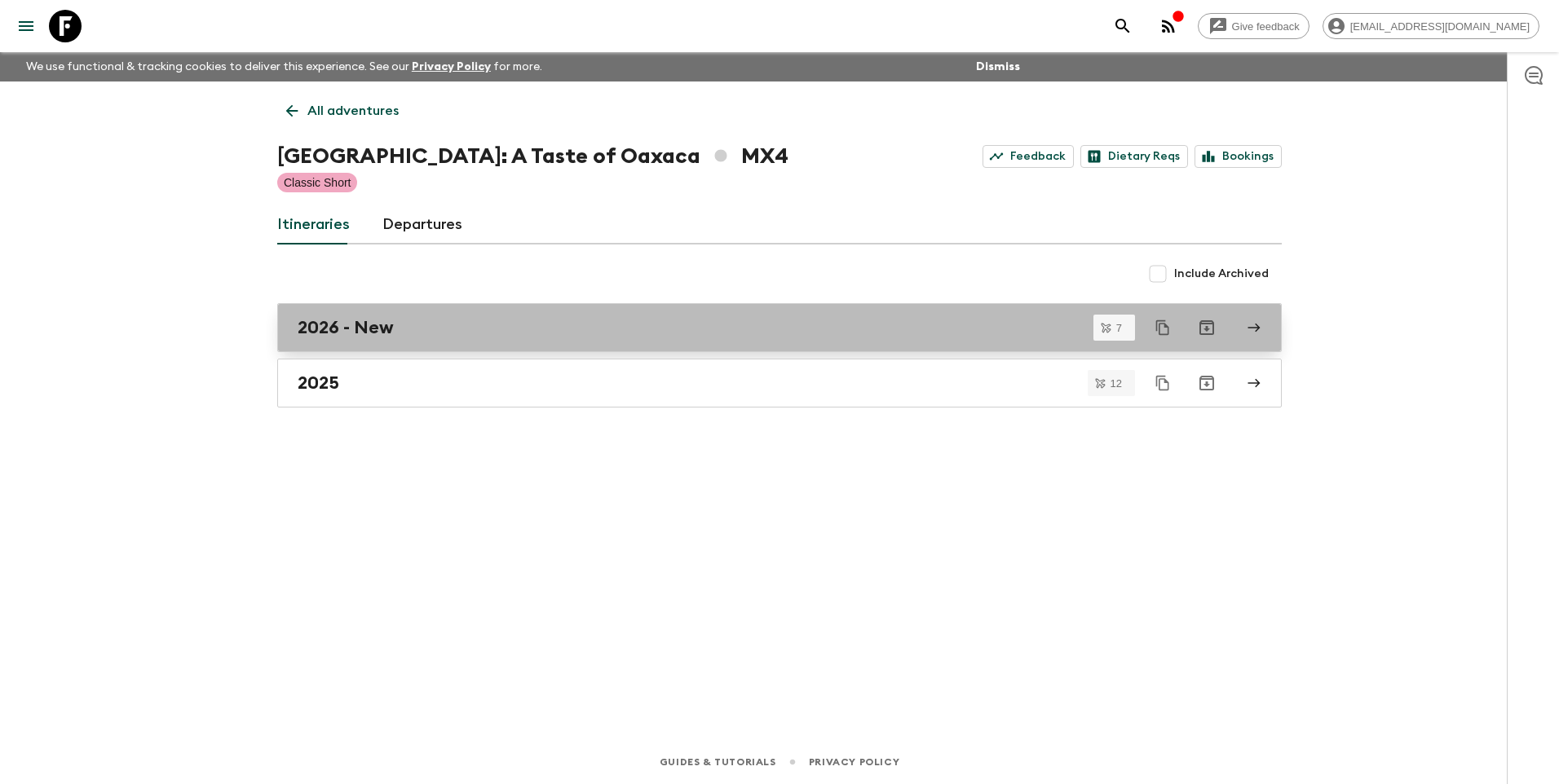
click at [371, 332] on h2 "2026 - New" at bounding box center [345, 327] width 96 height 21
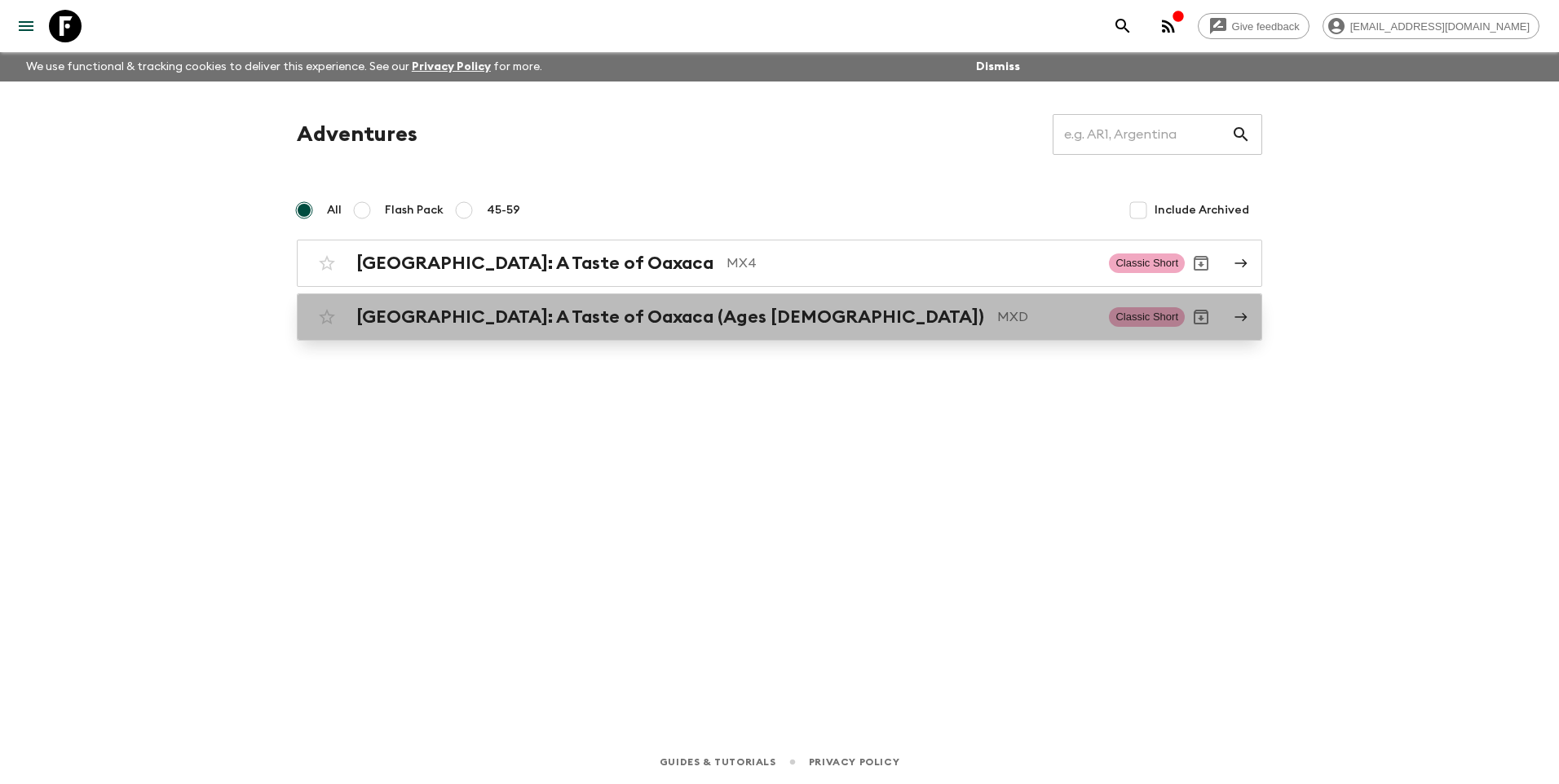
click at [523, 323] on h2 "[GEOGRAPHIC_DATA]: A Taste of Oaxaca (Ages [DEMOGRAPHIC_DATA])" at bounding box center [671, 317] width 628 height 21
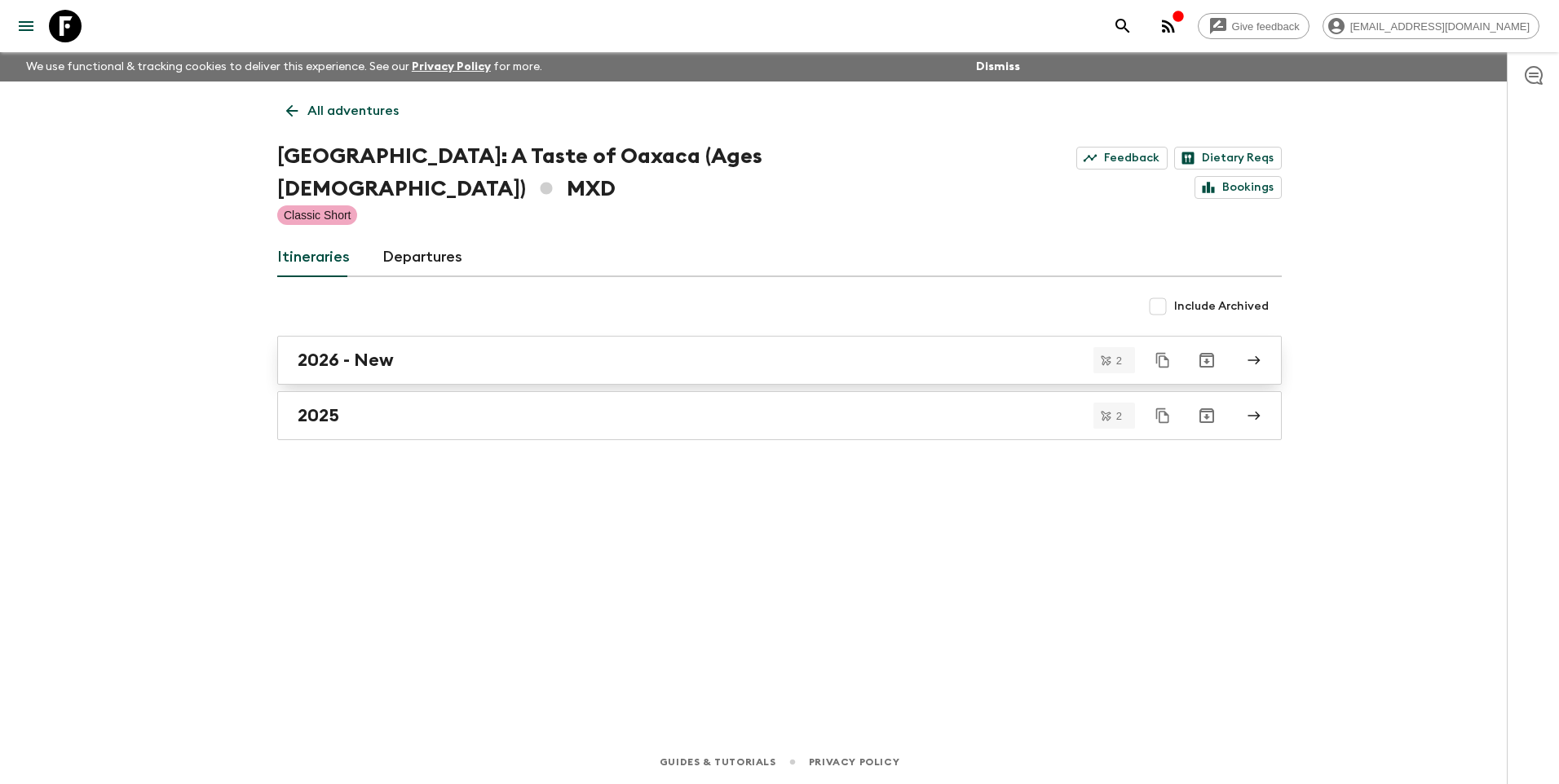
click at [412, 350] on div "2026 - New" at bounding box center [763, 360] width 932 height 21
click at [379, 336] on link "2026 - New" at bounding box center [779, 360] width 1004 height 49
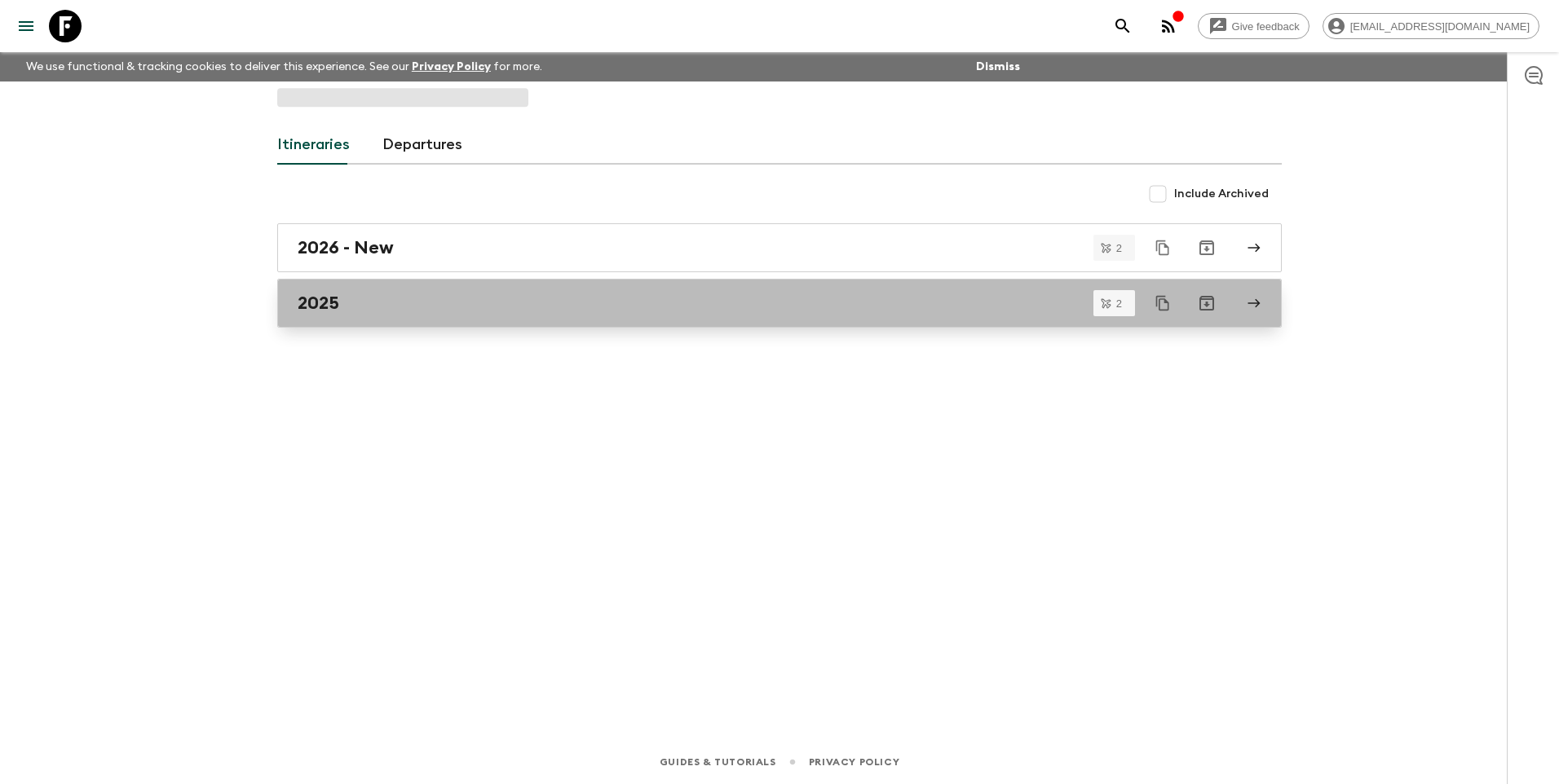
click at [882, 305] on div "2025" at bounding box center [763, 303] width 932 height 21
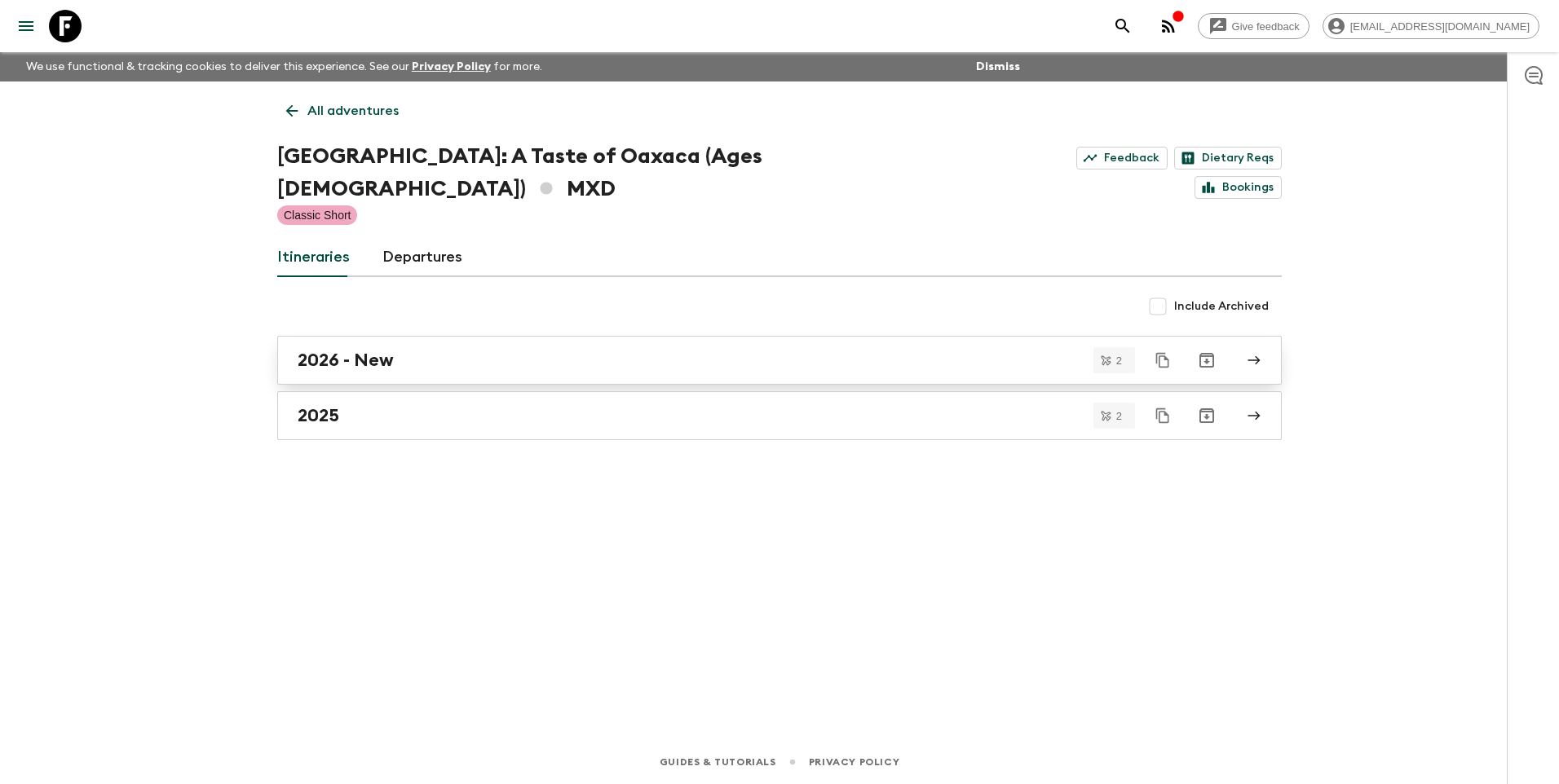
click at [396, 350] on div "2026 - New" at bounding box center [763, 360] width 932 height 21
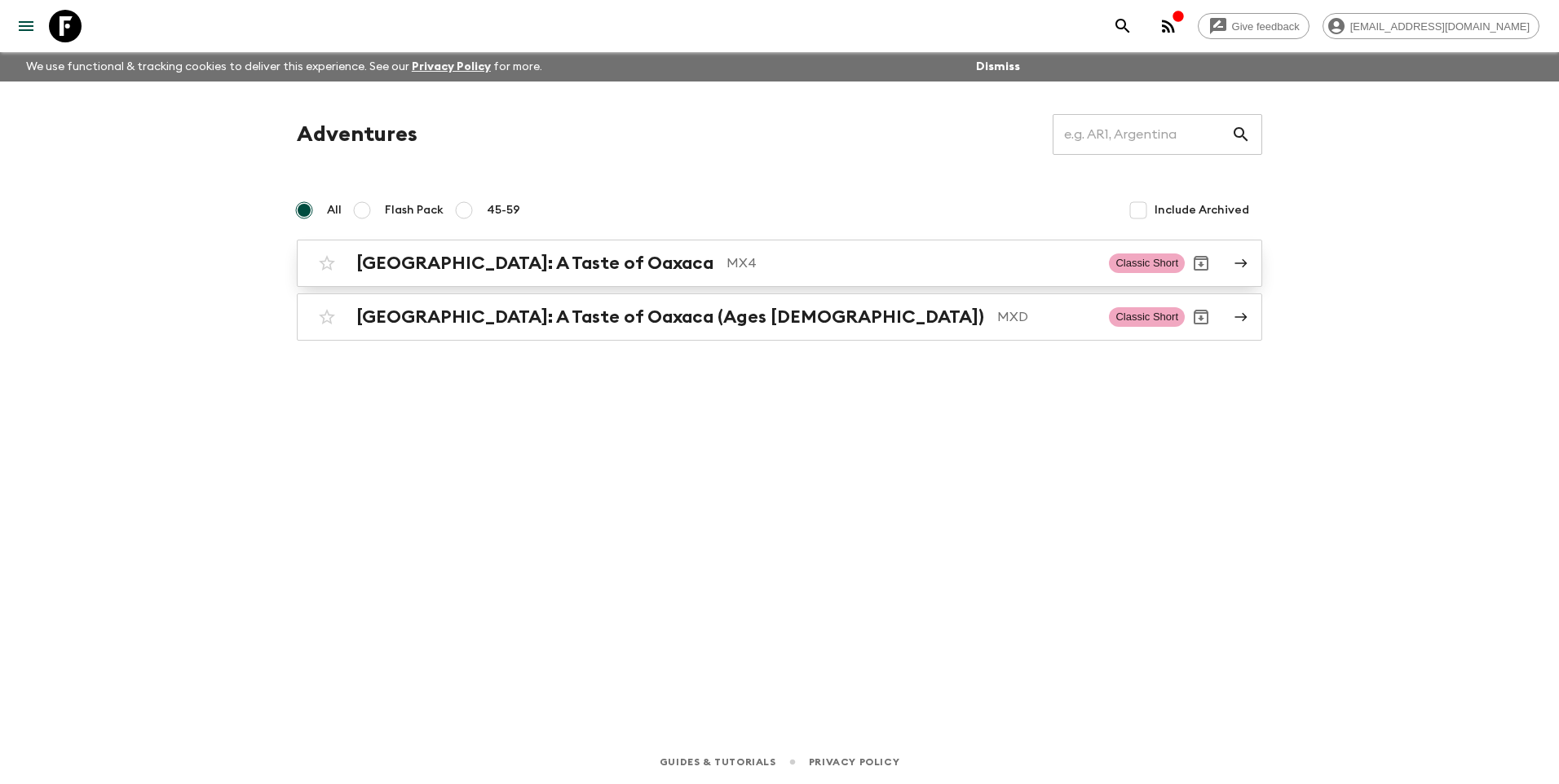
click at [530, 265] on h2 "[GEOGRAPHIC_DATA]: A Taste of Oaxaca" at bounding box center [535, 263] width 357 height 21
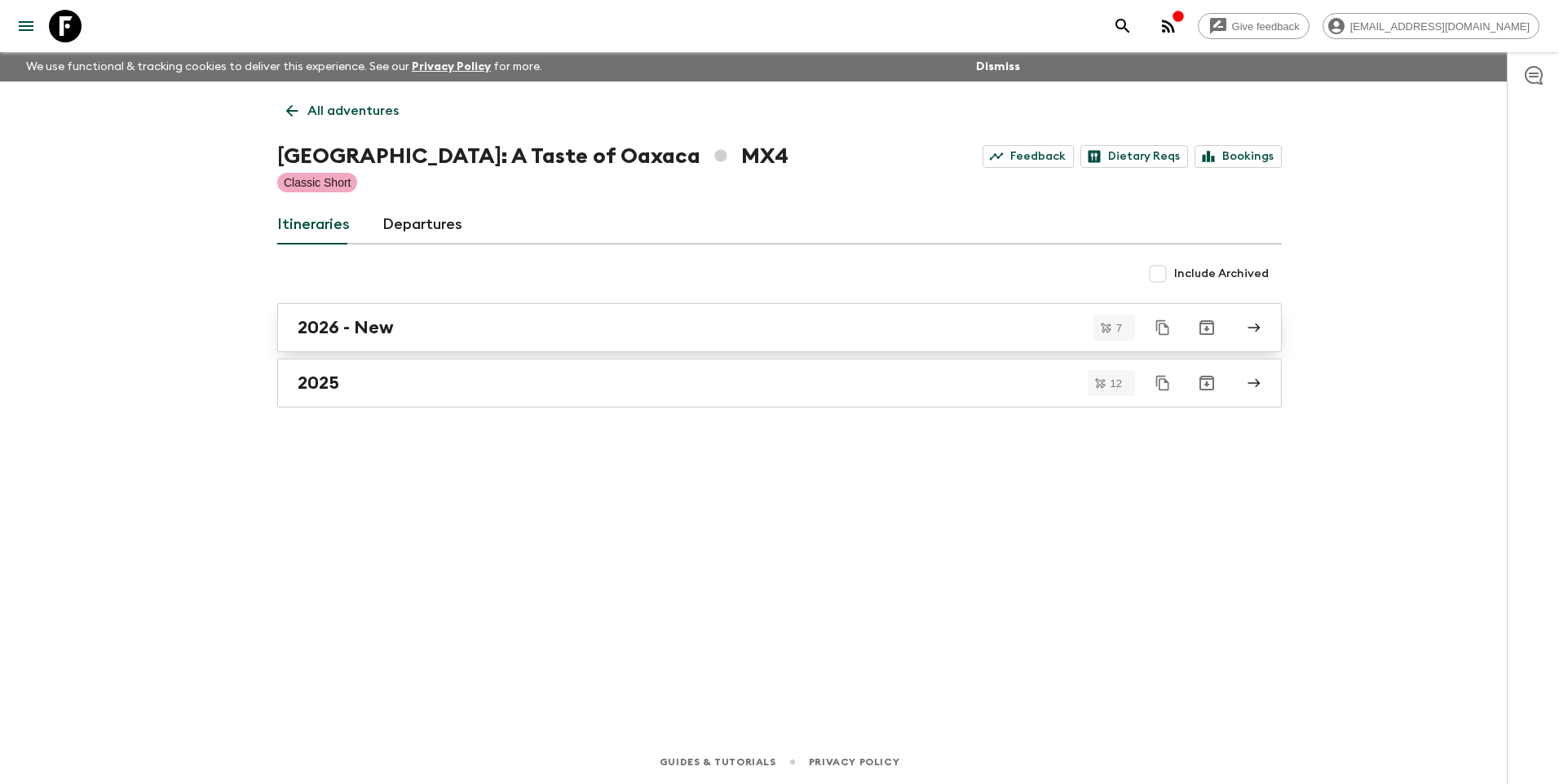
click at [387, 325] on h2 "2026 - New" at bounding box center [345, 327] width 96 height 21
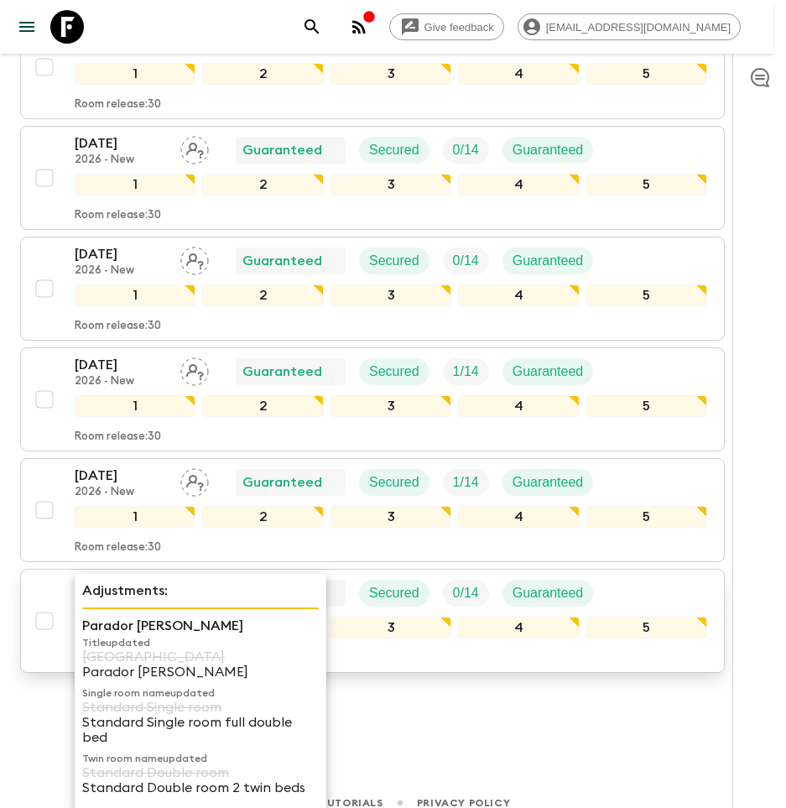
scroll to position [504, 0]
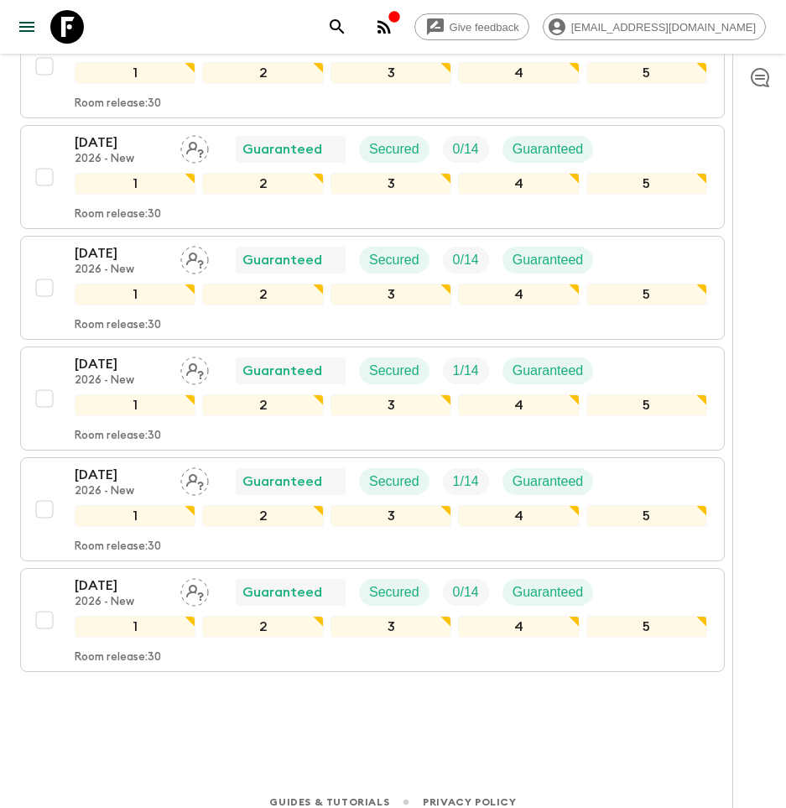
click at [175, 735] on div "Give feedback [EMAIL_ADDRESS][DOMAIN_NAME] We use functional & tracking cookies…" at bounding box center [393, 160] width 786 height 1329
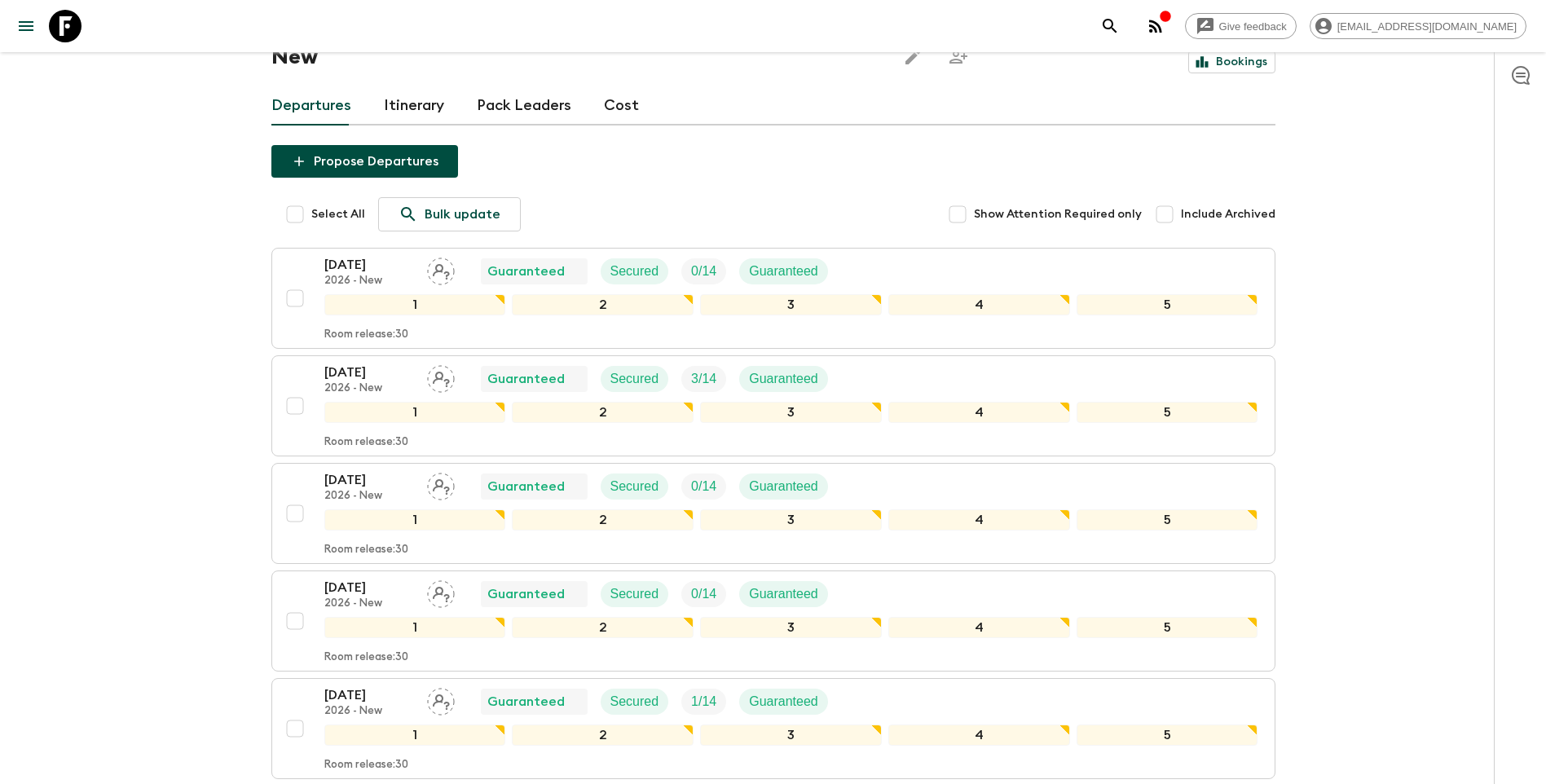
scroll to position [0, 0]
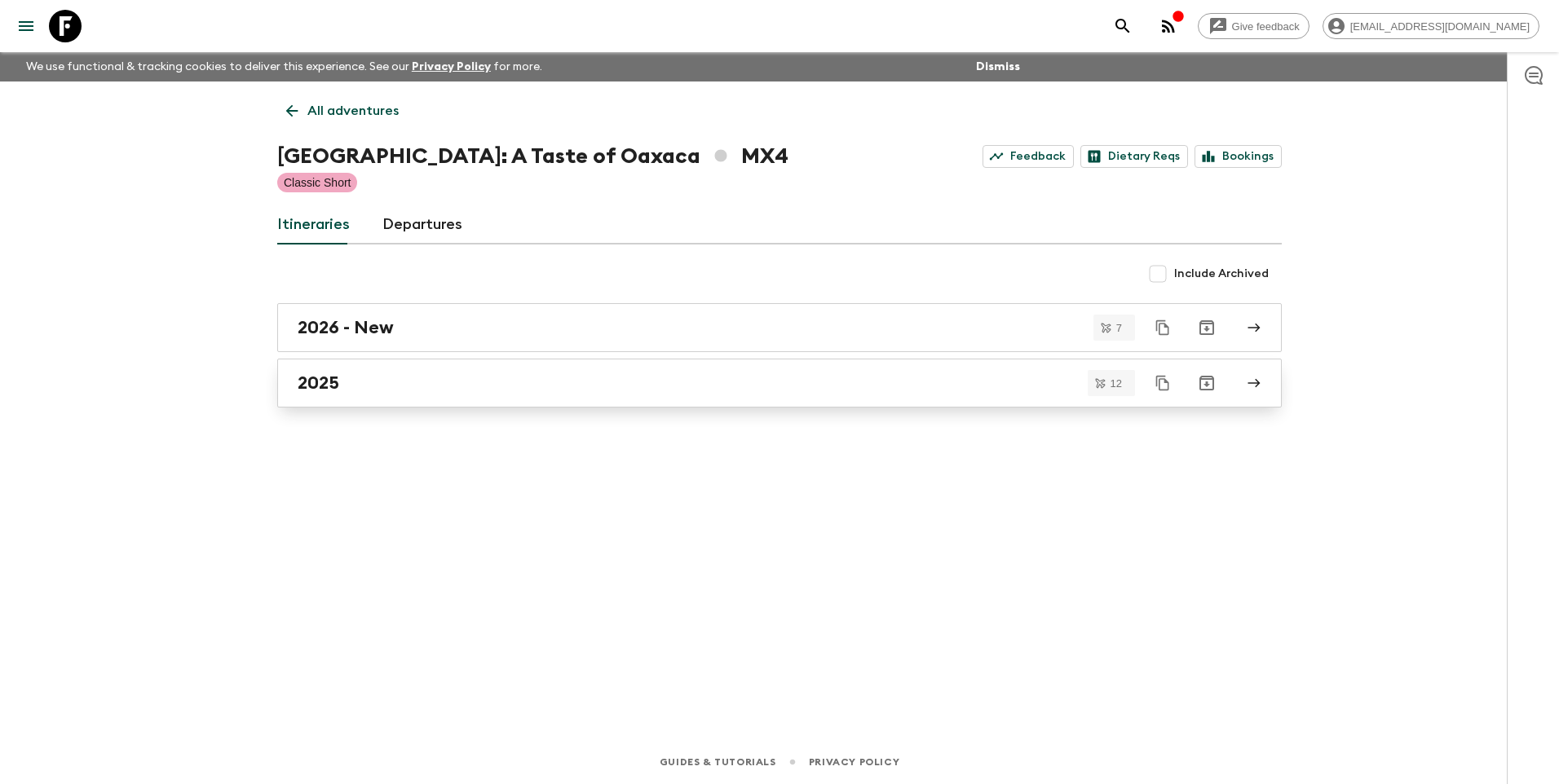
click at [416, 394] on link "2025" at bounding box center [779, 383] width 1004 height 49
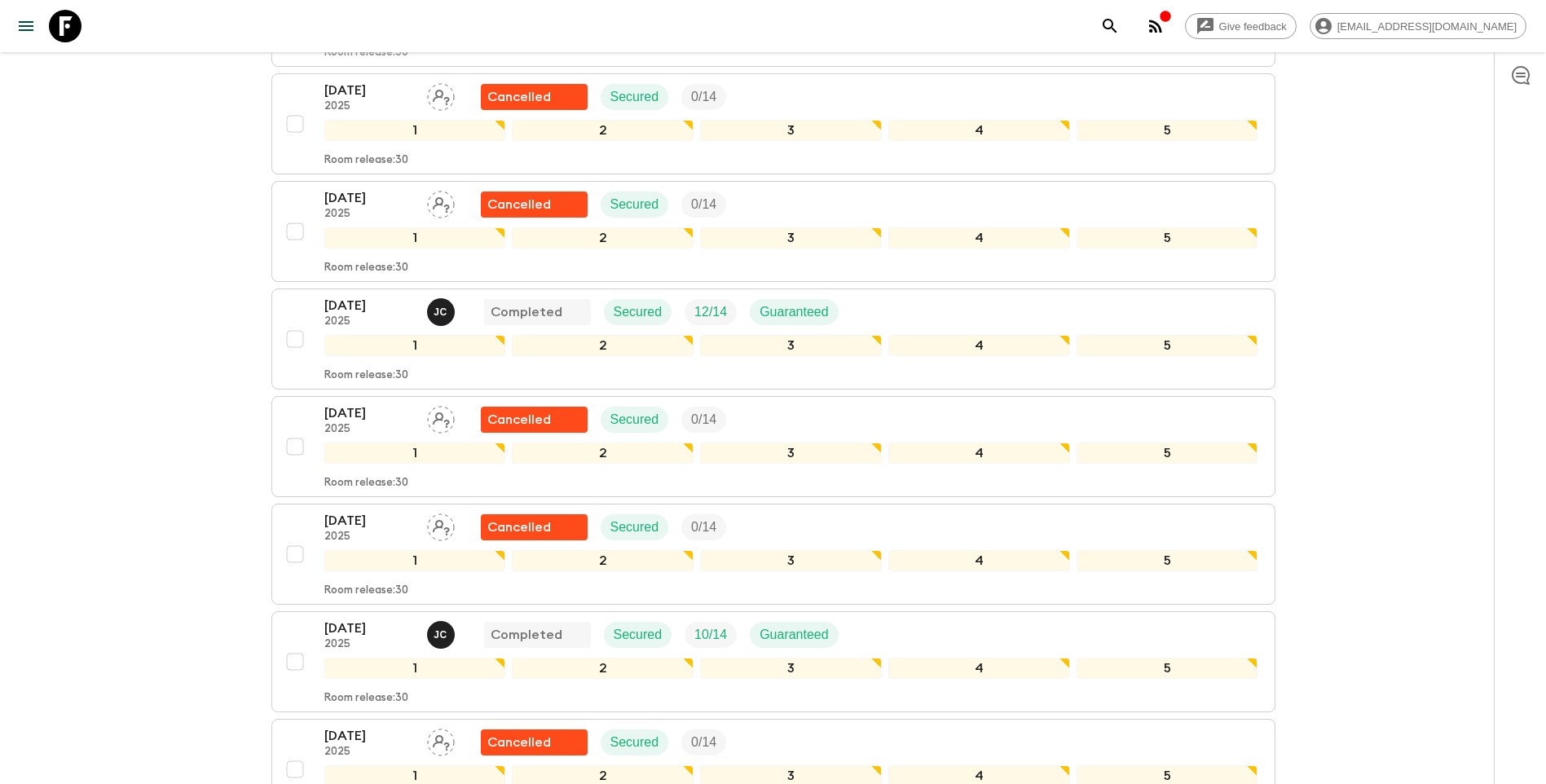
scroll to position [897, 0]
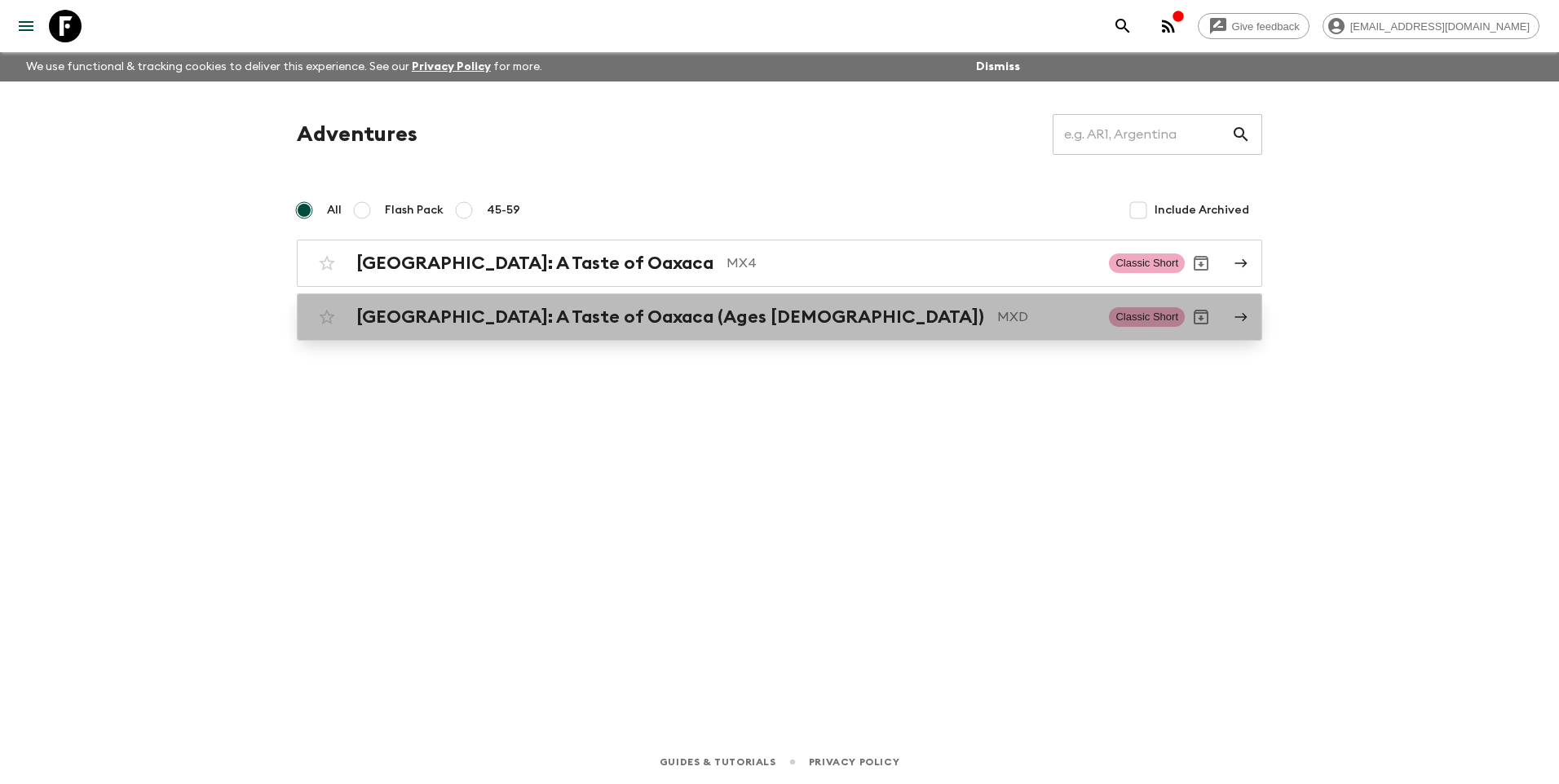
click at [531, 315] on h2 "[GEOGRAPHIC_DATA]: A Taste of Oaxaca (Ages [DEMOGRAPHIC_DATA])" at bounding box center [671, 317] width 628 height 21
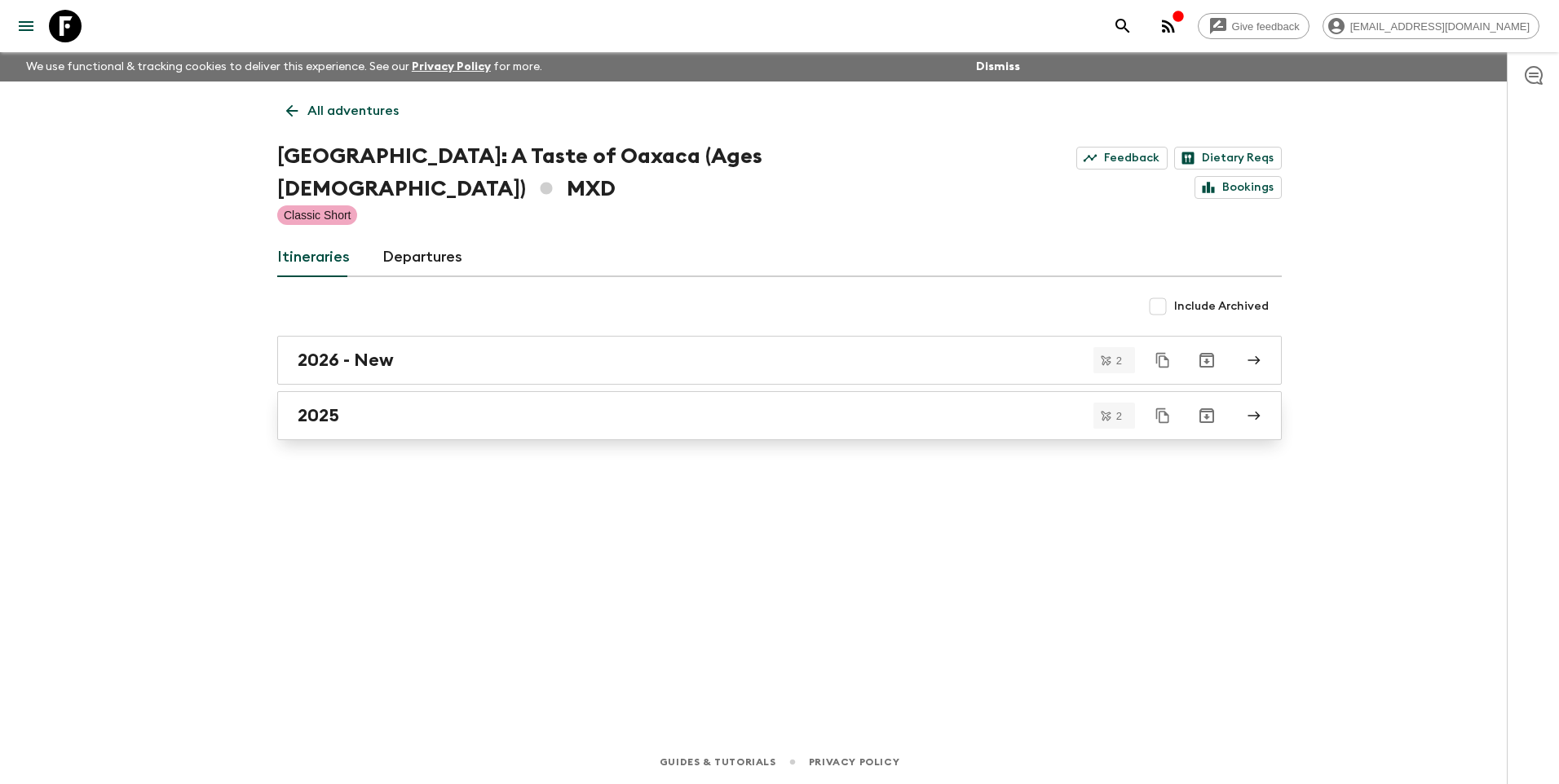
click at [365, 405] on div "2025" at bounding box center [763, 416] width 932 height 21
click at [359, 350] on h2 "2026 - New" at bounding box center [345, 360] width 96 height 21
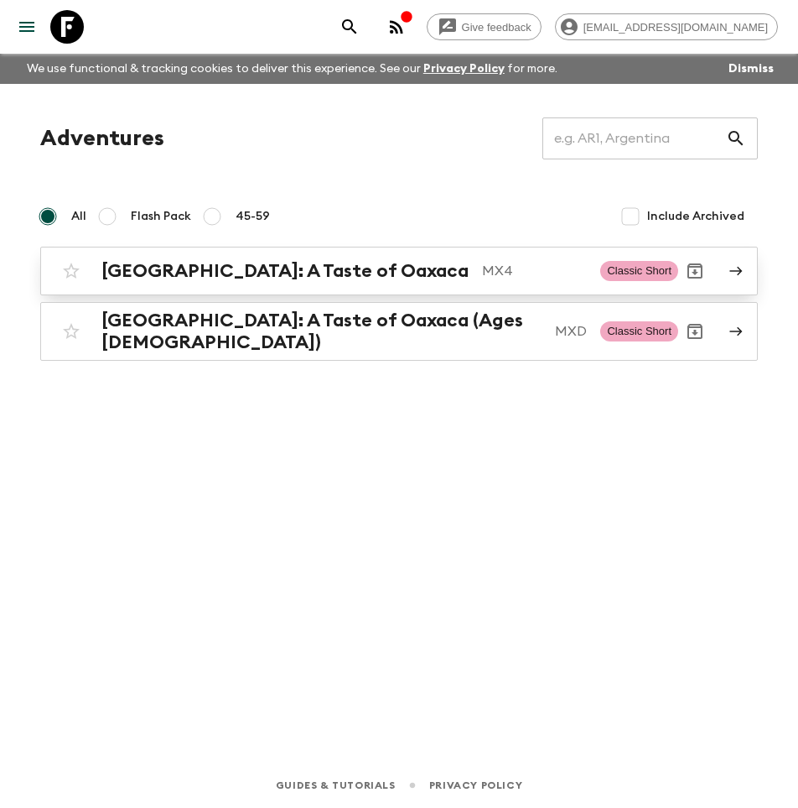
click at [306, 274] on h2 "[GEOGRAPHIC_DATA]: A Taste of Oaxaca" at bounding box center [284, 271] width 367 height 22
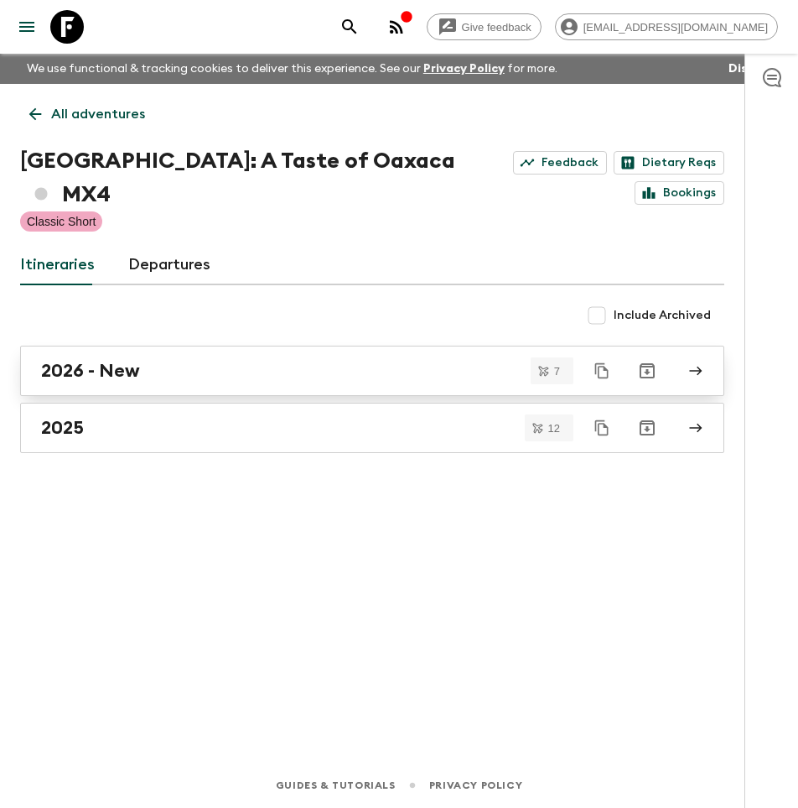
click at [200, 360] on div "2026 - New" at bounding box center [356, 371] width 631 height 22
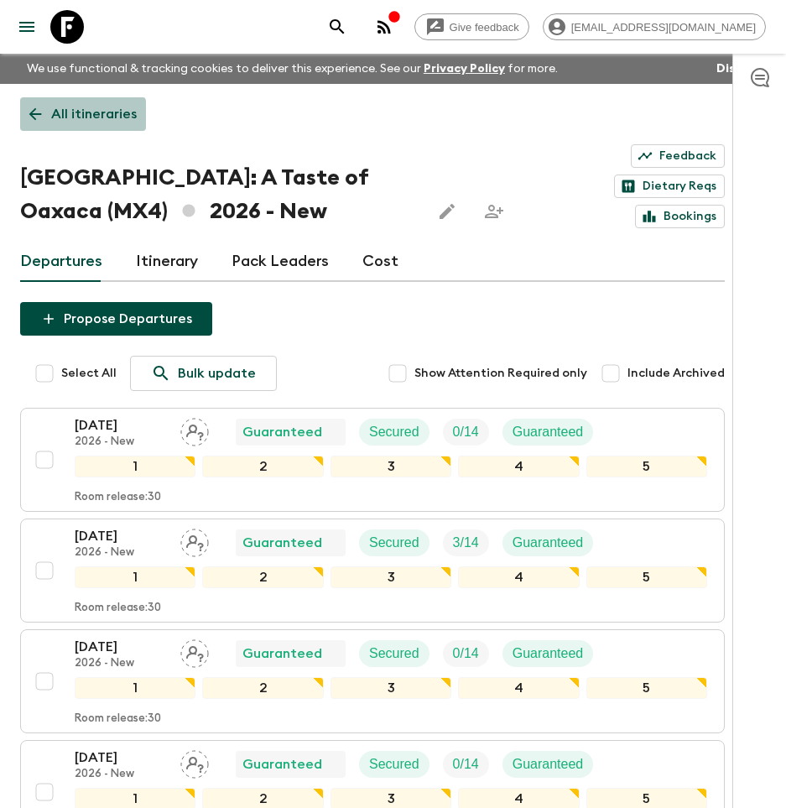
click at [34, 115] on icon at bounding box center [35, 114] width 18 height 18
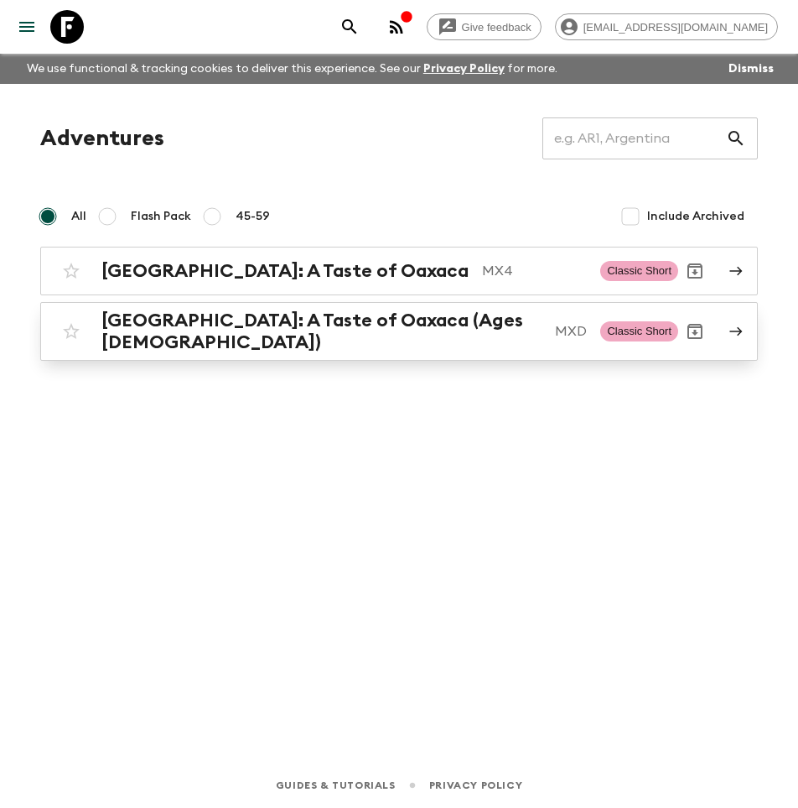
click at [280, 332] on h2 "[GEOGRAPHIC_DATA]: A Taste of Oaxaca (Ages [DEMOGRAPHIC_DATA])" at bounding box center [321, 331] width 440 height 44
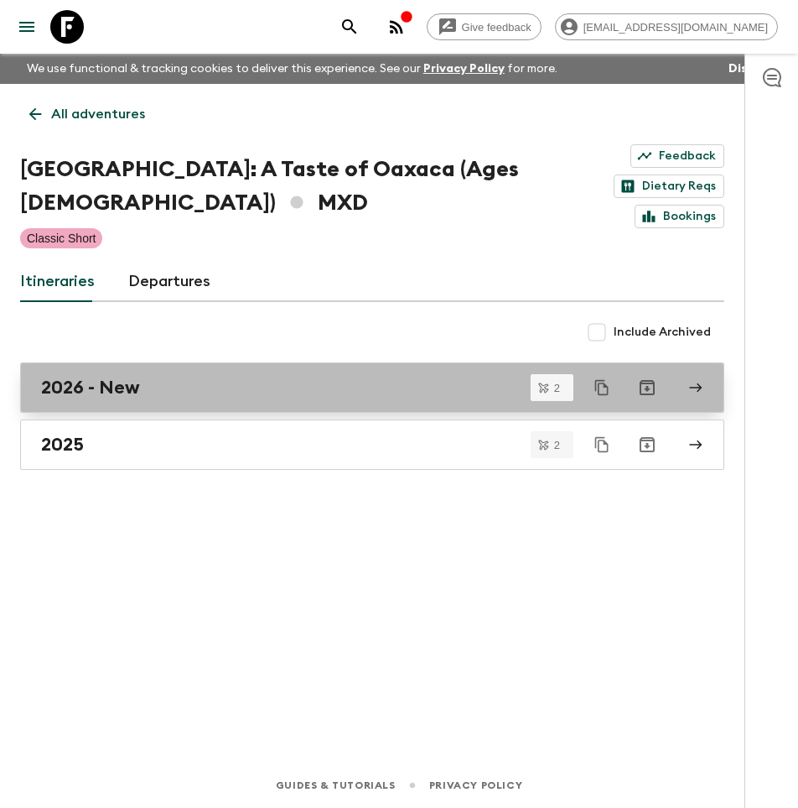
click at [229, 377] on div "2026 - New" at bounding box center [356, 388] width 631 height 22
